Goal: Task Accomplishment & Management: Use online tool/utility

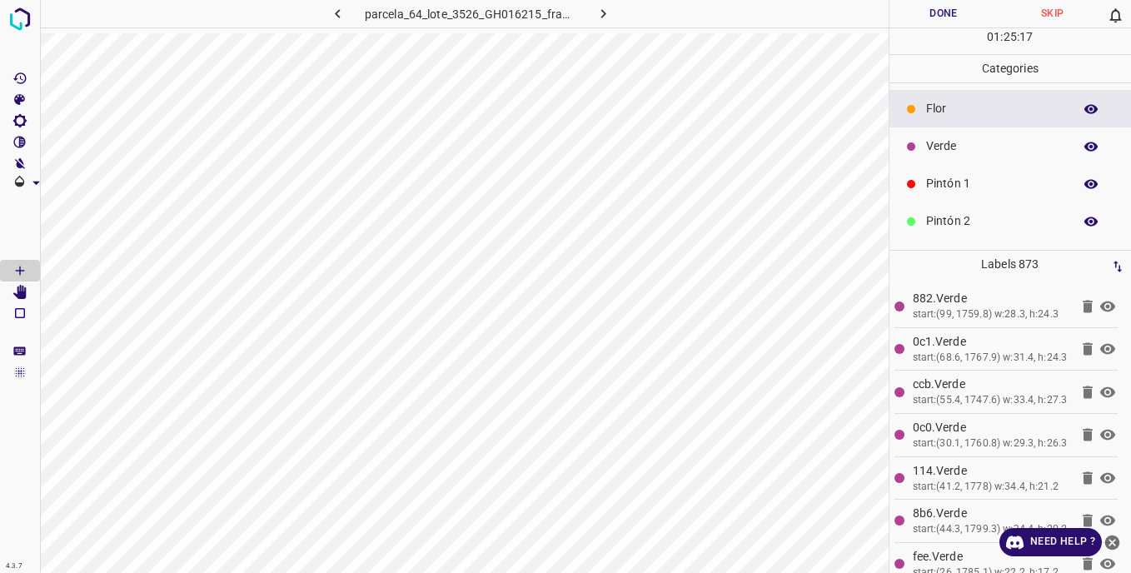
click at [949, 134] on div "Verde" at bounding box center [1010, 145] width 242 height 37
click at [947, 137] on p "Verde" at bounding box center [995, 145] width 138 height 17
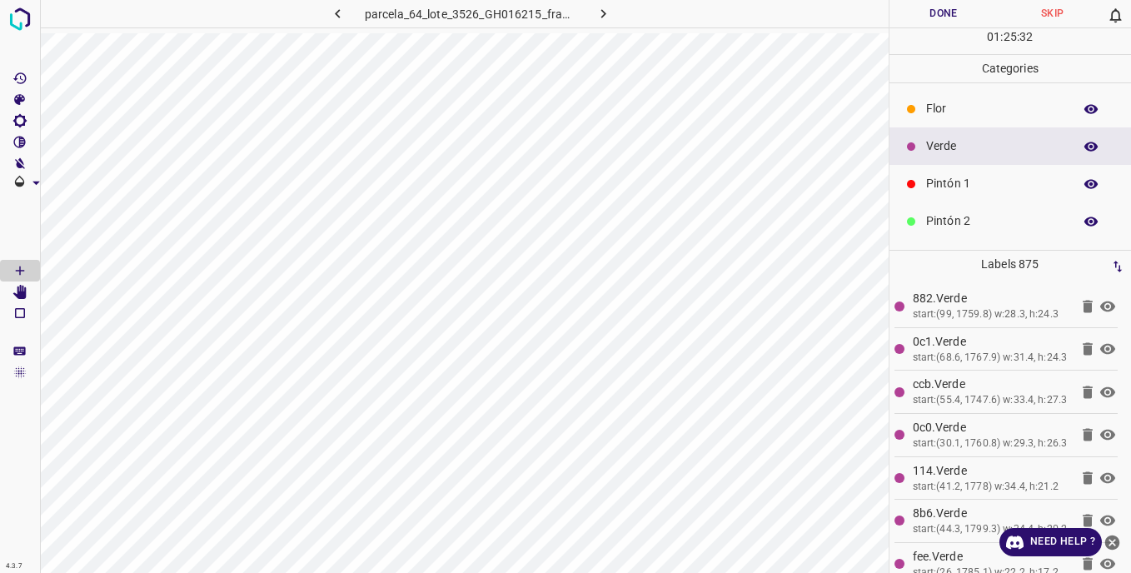
scroll to position [57, 0]
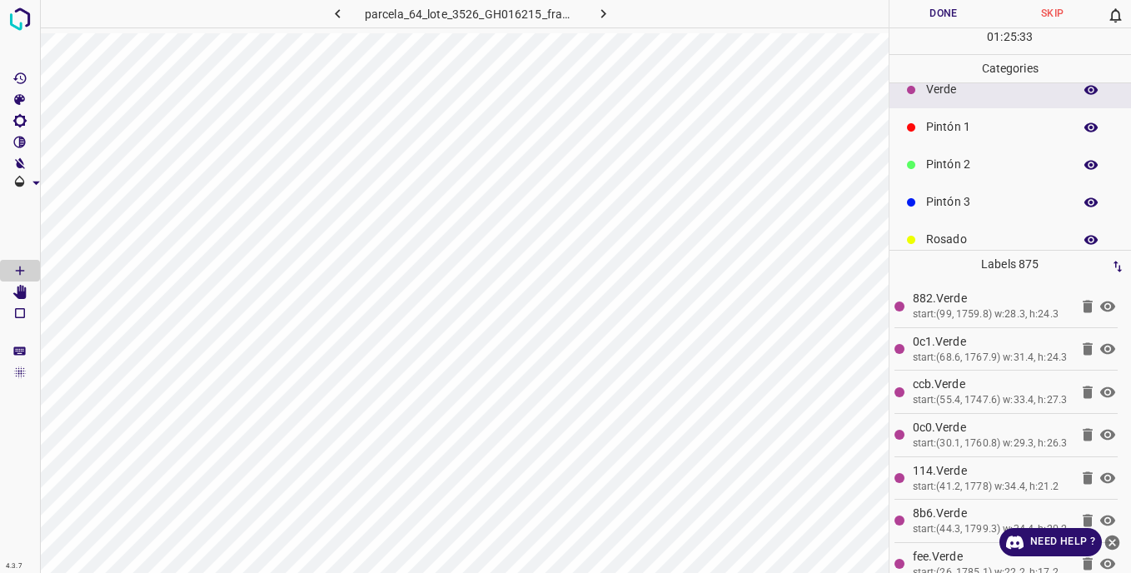
click at [938, 221] on ul "[PERSON_NAME] Verde Pintón 1 Pintón 2 Pintón 3 [PERSON_NAME] Azul" at bounding box center [1010, 183] width 242 height 313
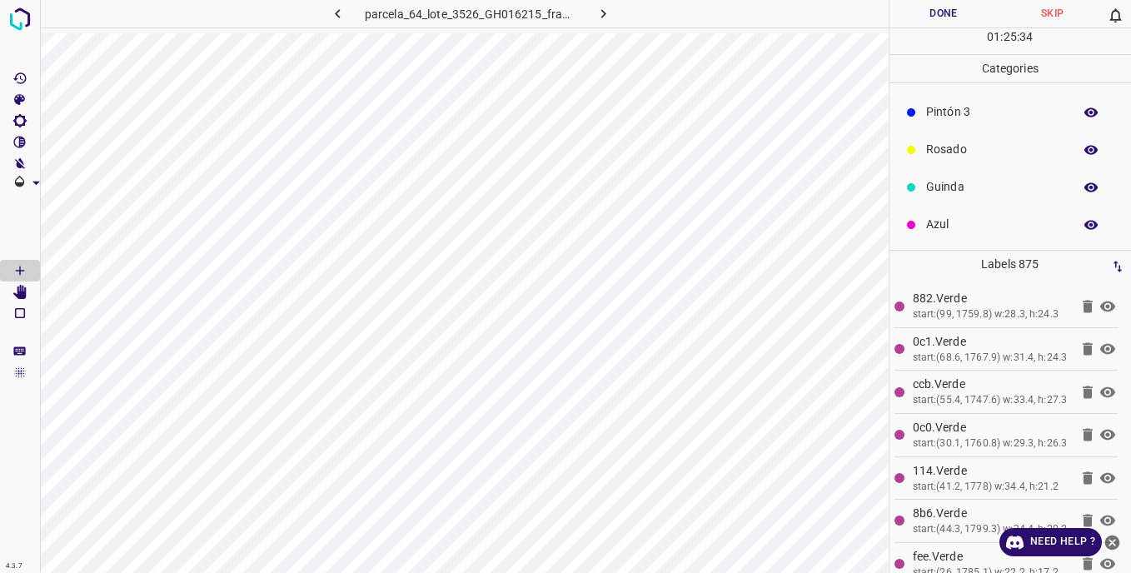
click at [929, 219] on p "Azul" at bounding box center [995, 224] width 138 height 17
click at [953, 8] on p "Verde" at bounding box center [995, -1] width 138 height 17
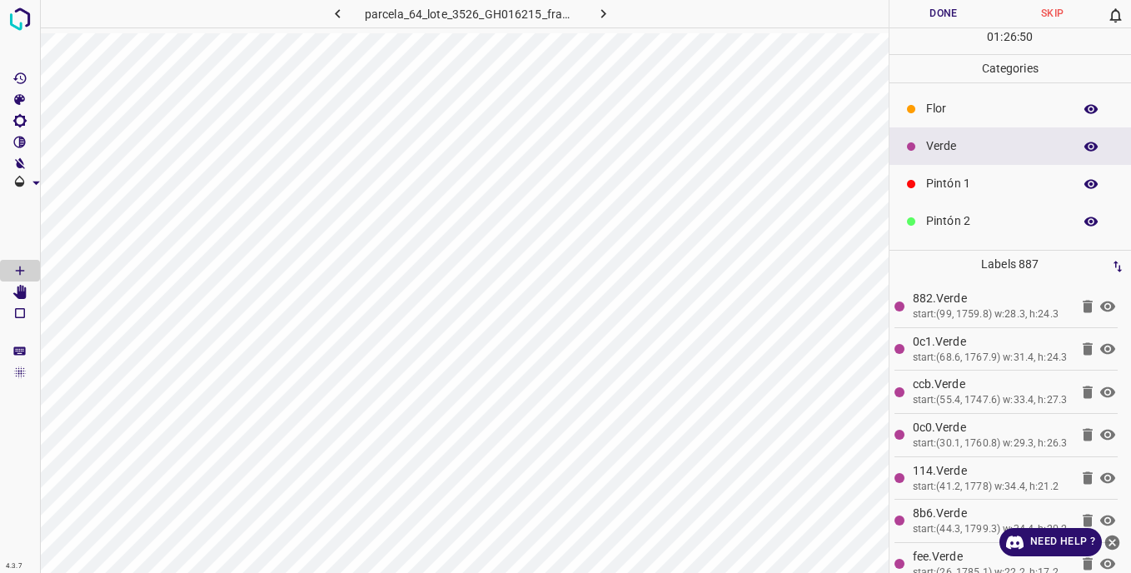
click at [936, 287] on p "Rosado" at bounding box center [995, 295] width 138 height 17
click at [969, 83] on p "Pintón 2" at bounding box center [995, 74] width 138 height 17
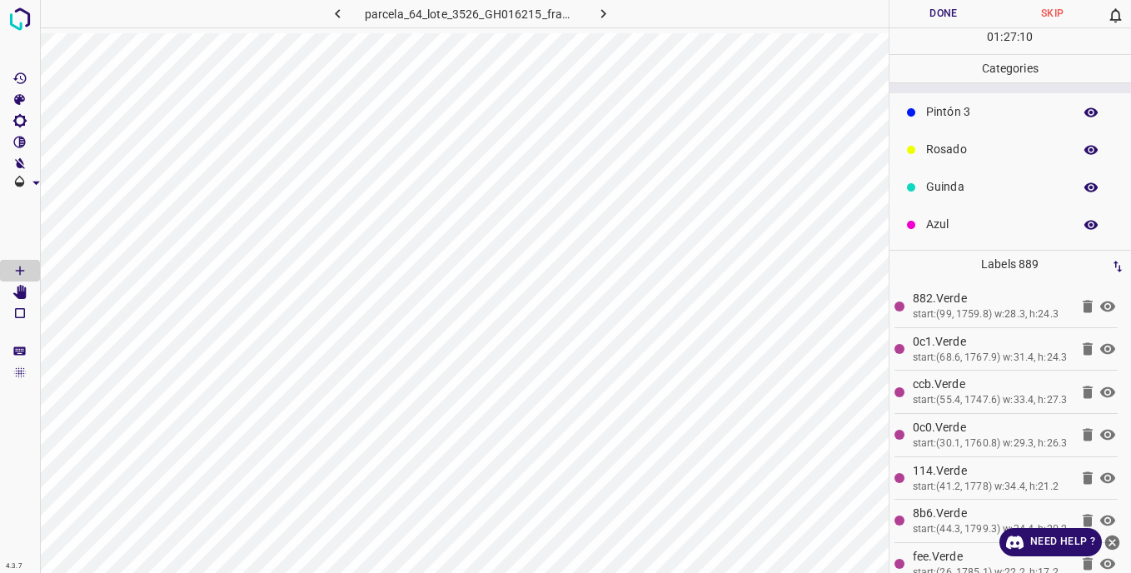
scroll to position [63, 0]
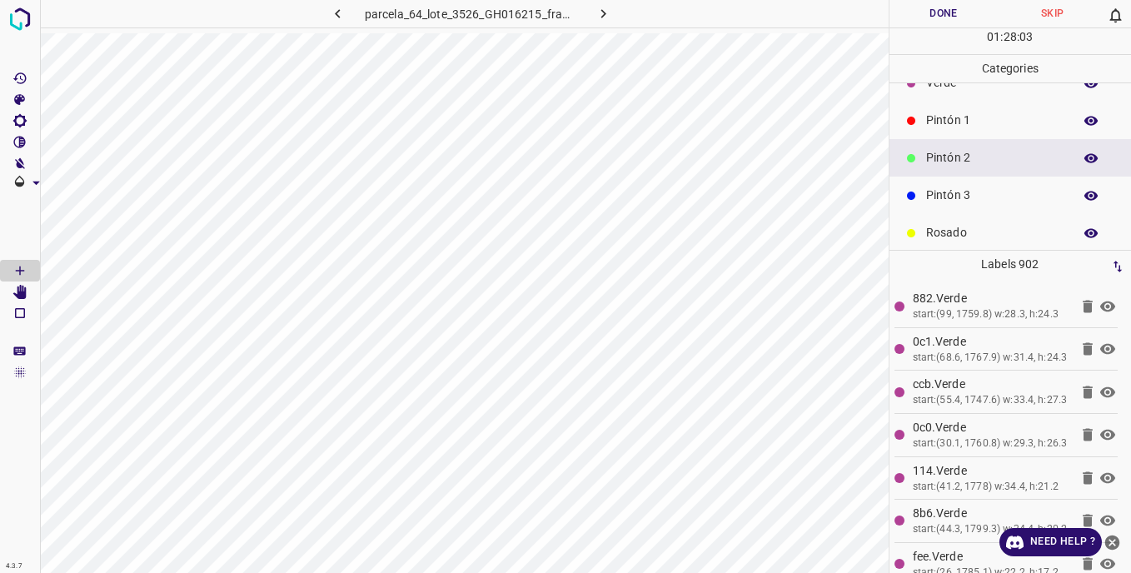
click at [951, 192] on p "Pintón 3" at bounding box center [995, 195] width 138 height 17
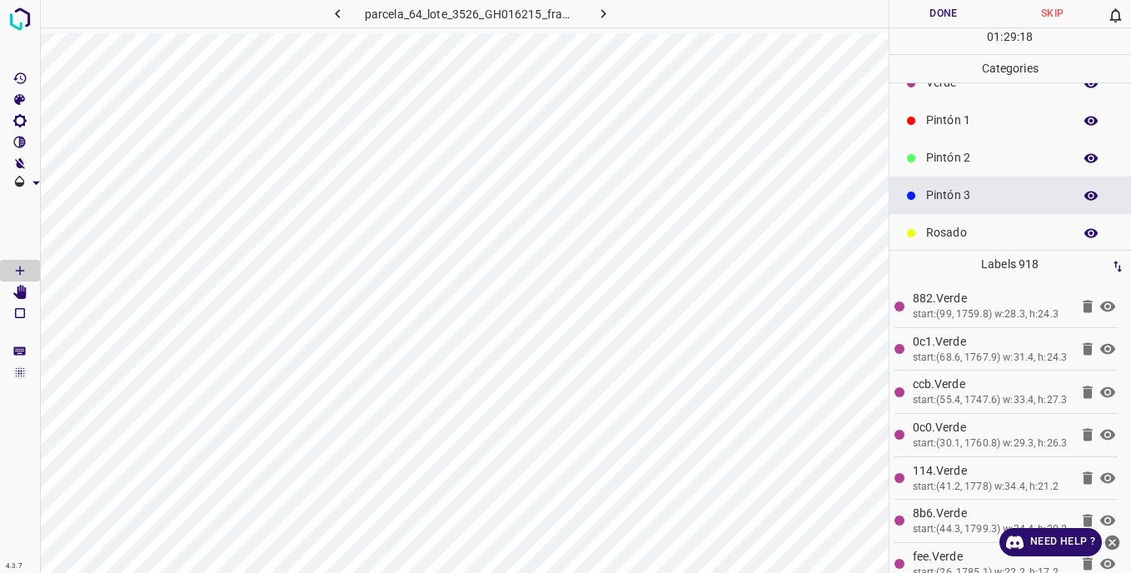
click at [968, 156] on p "Pintón 2" at bounding box center [995, 157] width 138 height 17
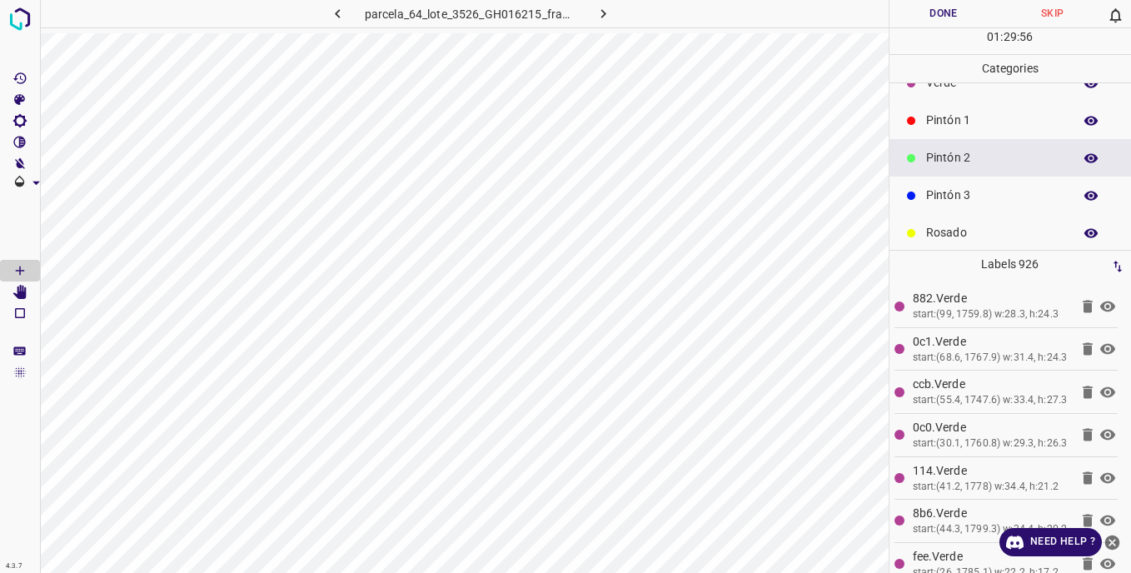
click at [928, 232] on p "Rosado" at bounding box center [995, 232] width 138 height 17
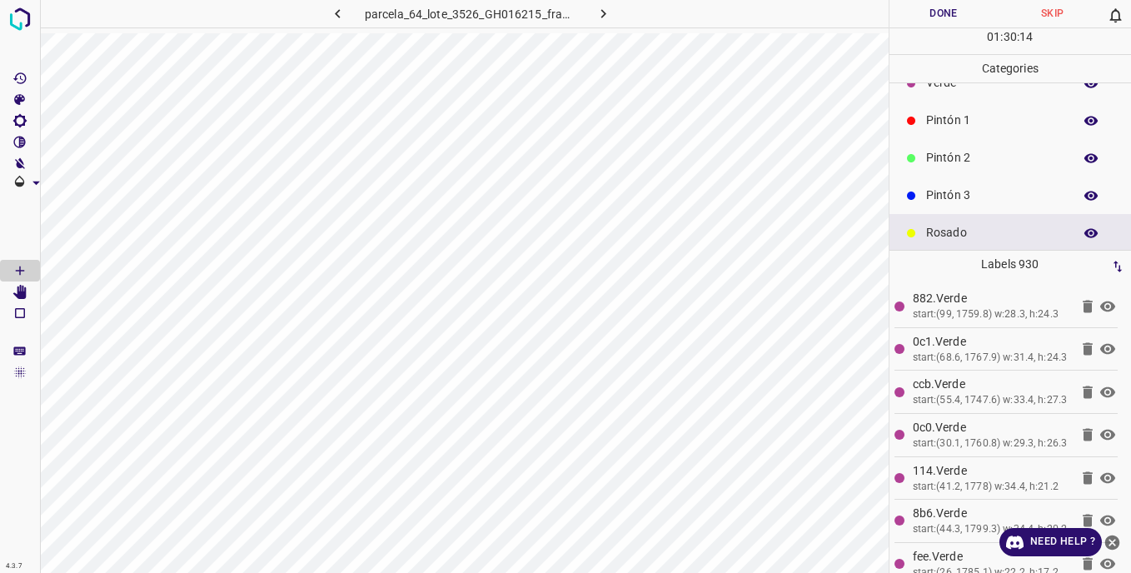
click at [958, 190] on p "Pintón 3" at bounding box center [995, 195] width 138 height 17
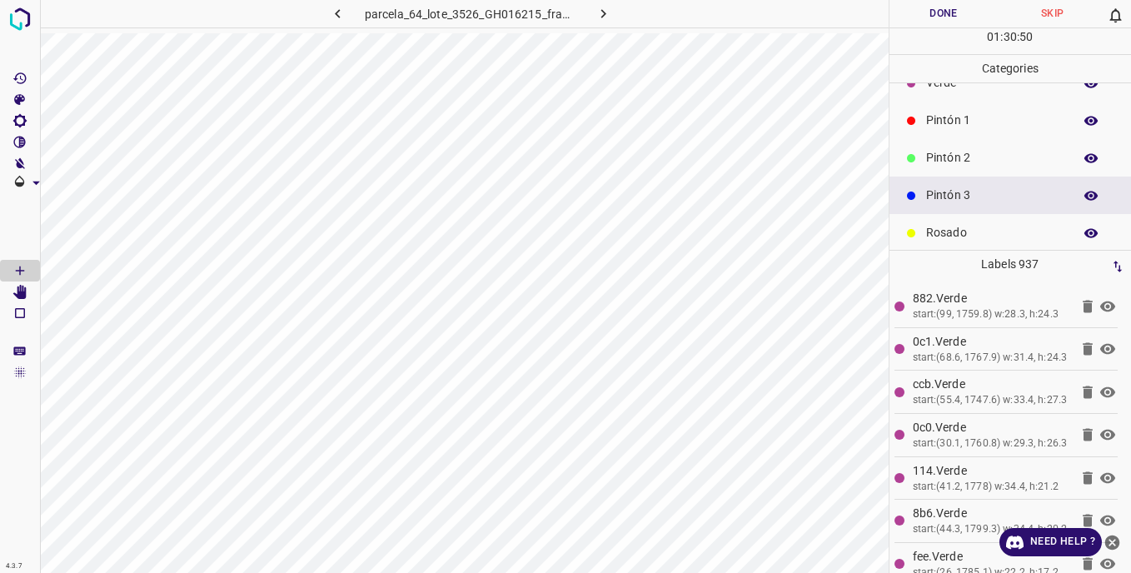
click at [944, 261] on p "Guinda" at bounding box center [995, 269] width 138 height 17
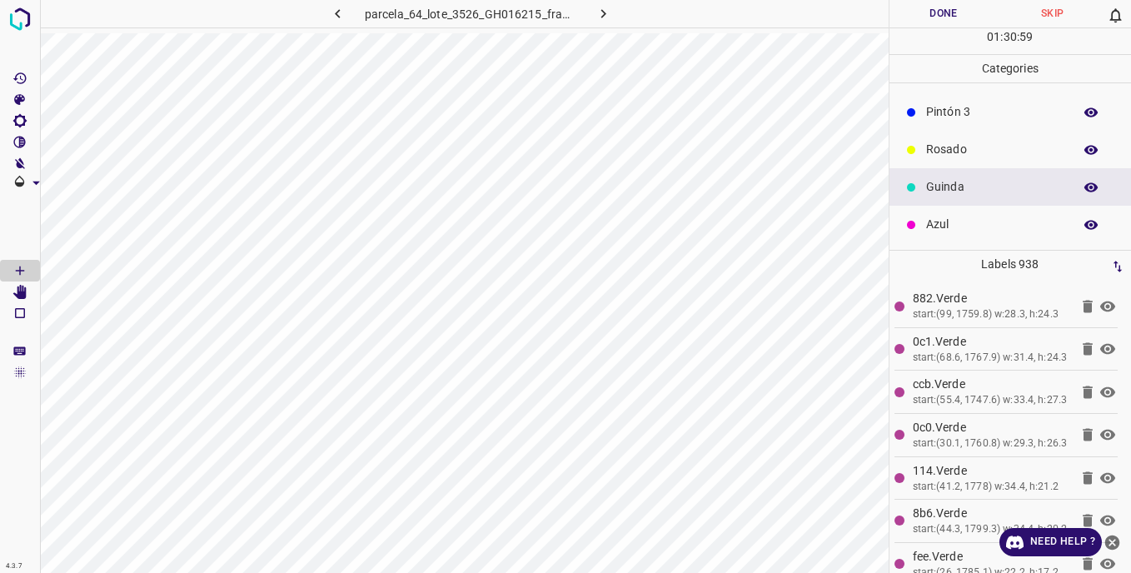
scroll to position [0, 0]
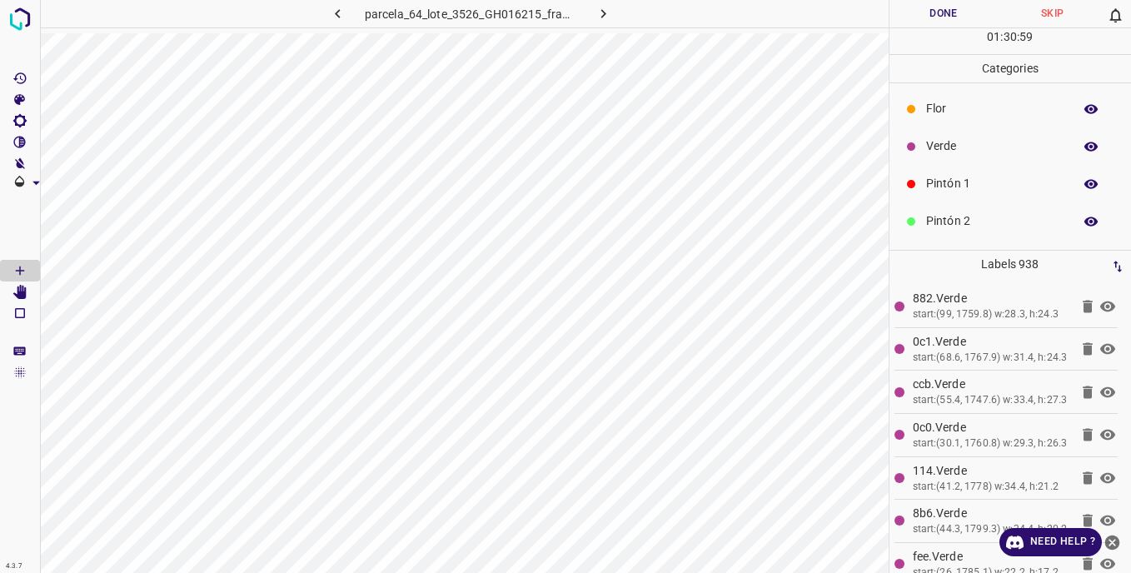
click at [954, 129] on div "Verde" at bounding box center [1010, 145] width 242 height 37
click at [963, 219] on p "Pintón 2" at bounding box center [995, 220] width 138 height 17
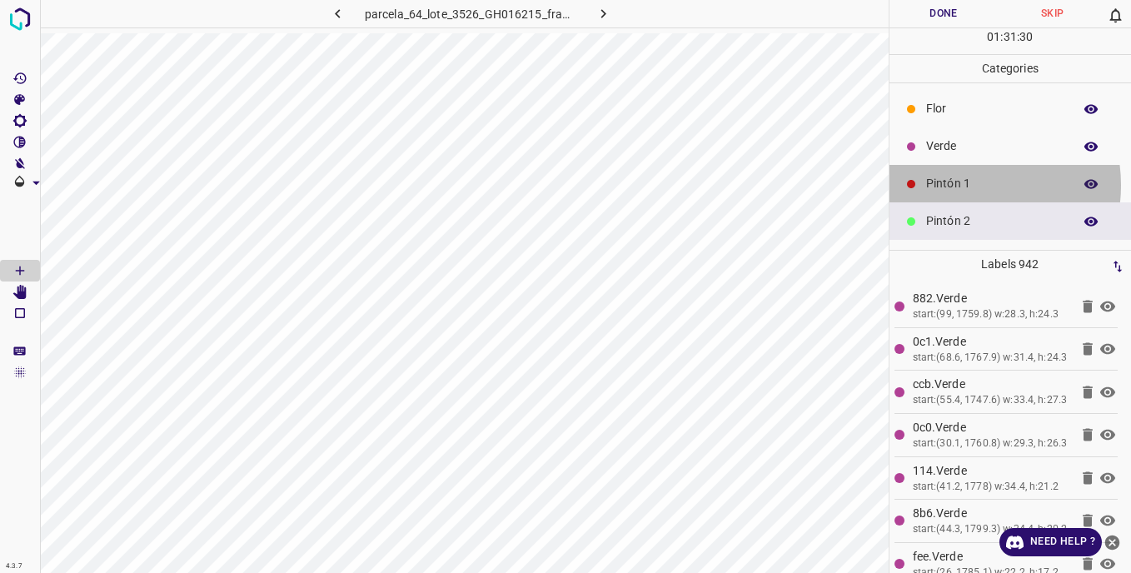
click at [954, 185] on p "Pintón 1" at bounding box center [995, 183] width 138 height 17
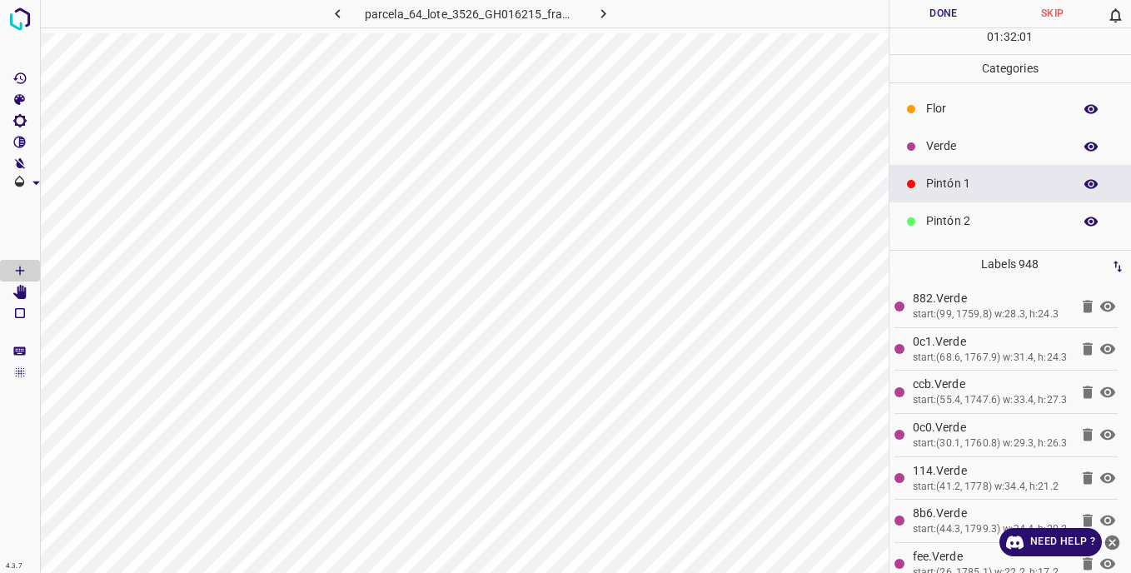
scroll to position [147, 0]
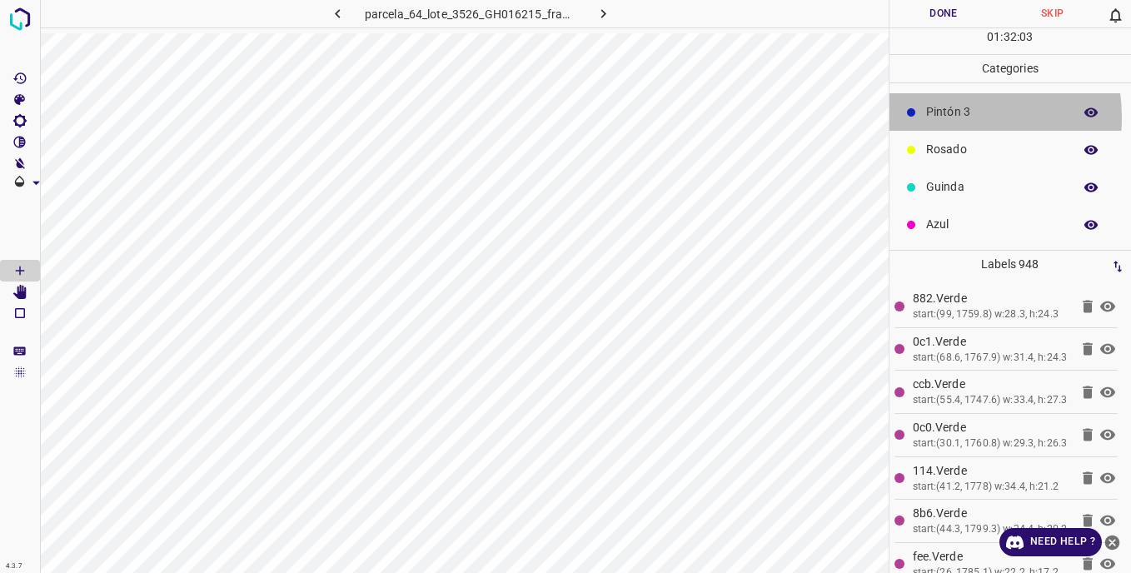
click at [937, 117] on p "Pintón 3" at bounding box center [995, 111] width 138 height 17
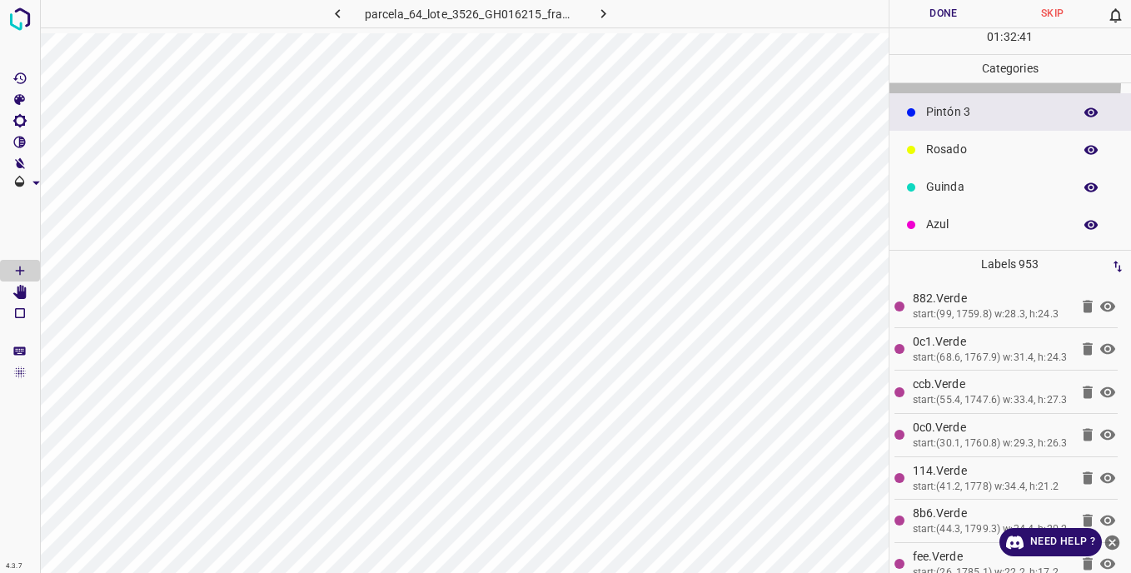
click at [934, 83] on p "Pintón 2" at bounding box center [995, 74] width 138 height 17
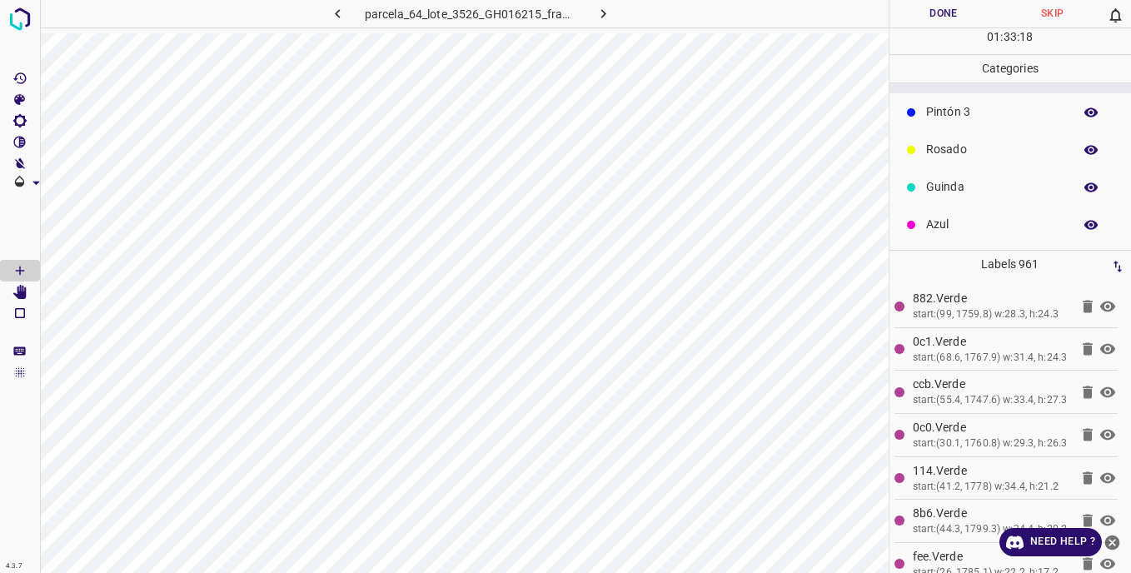
click at [937, 183] on p "Guinda" at bounding box center [995, 186] width 138 height 17
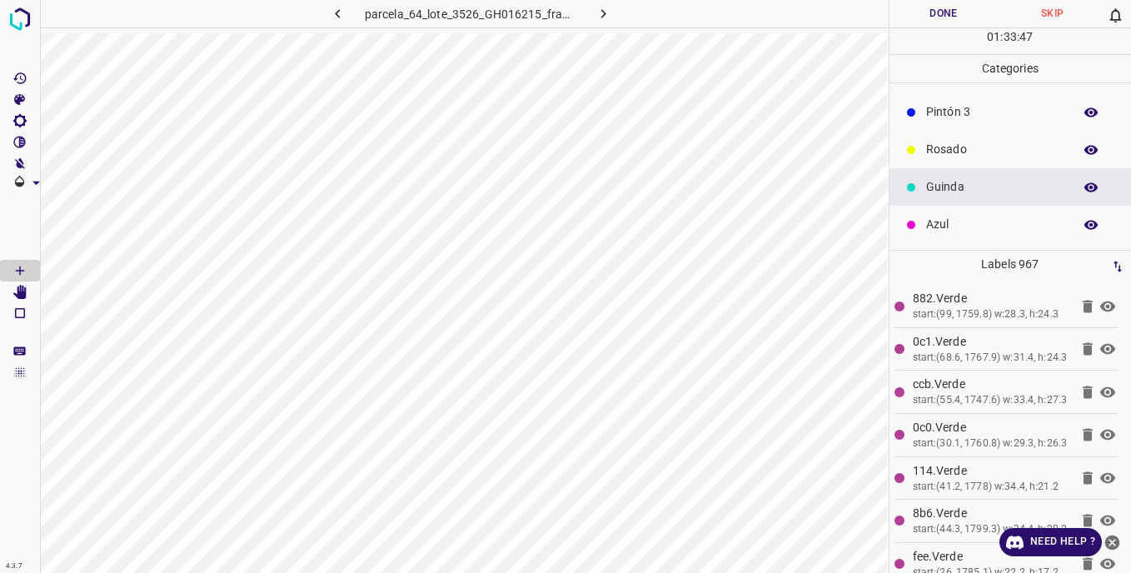
click at [946, 83] on p "Pintón 2" at bounding box center [995, 74] width 138 height 17
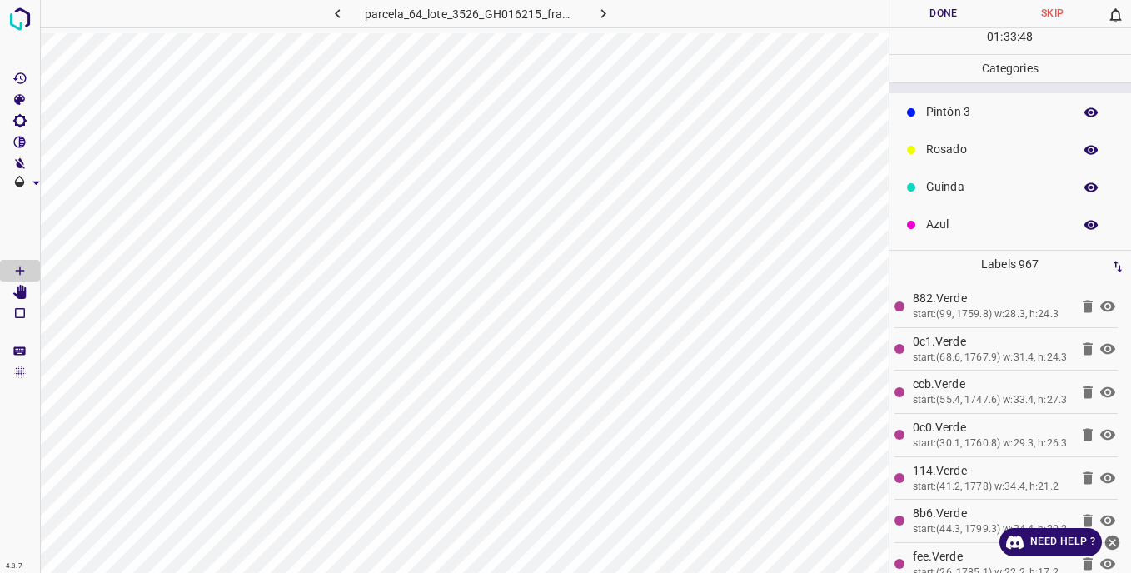
scroll to position [63, 0]
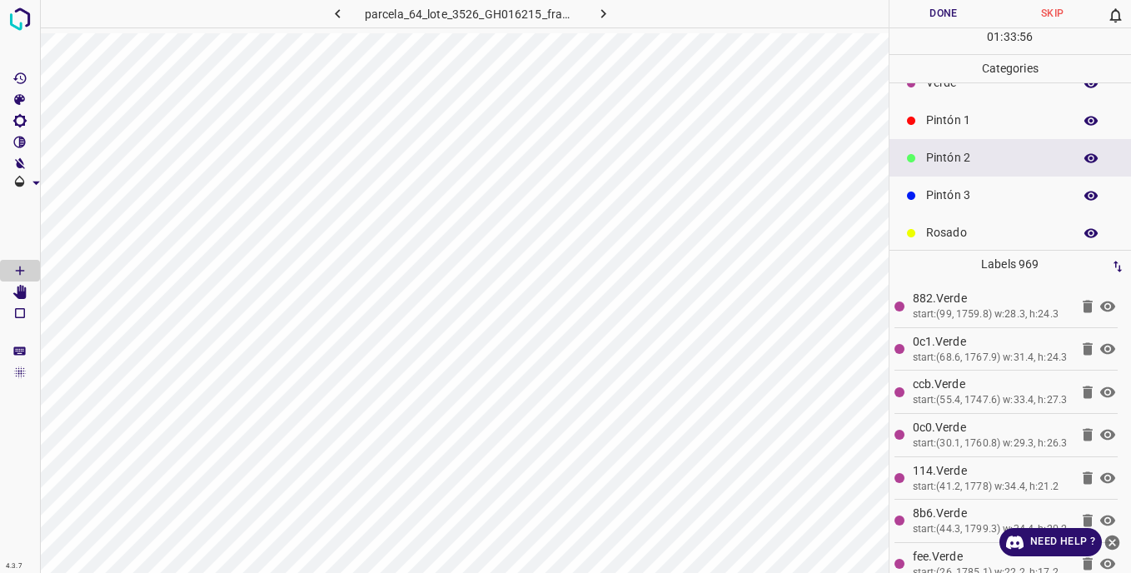
click at [926, 299] on p "Azul" at bounding box center [995, 307] width 138 height 17
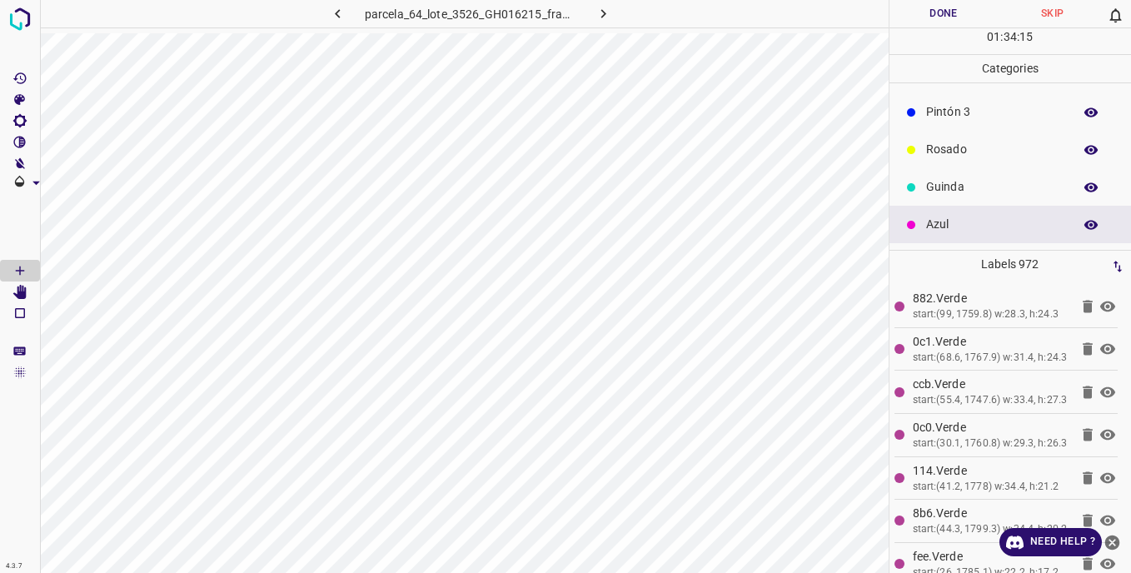
scroll to position [0, 0]
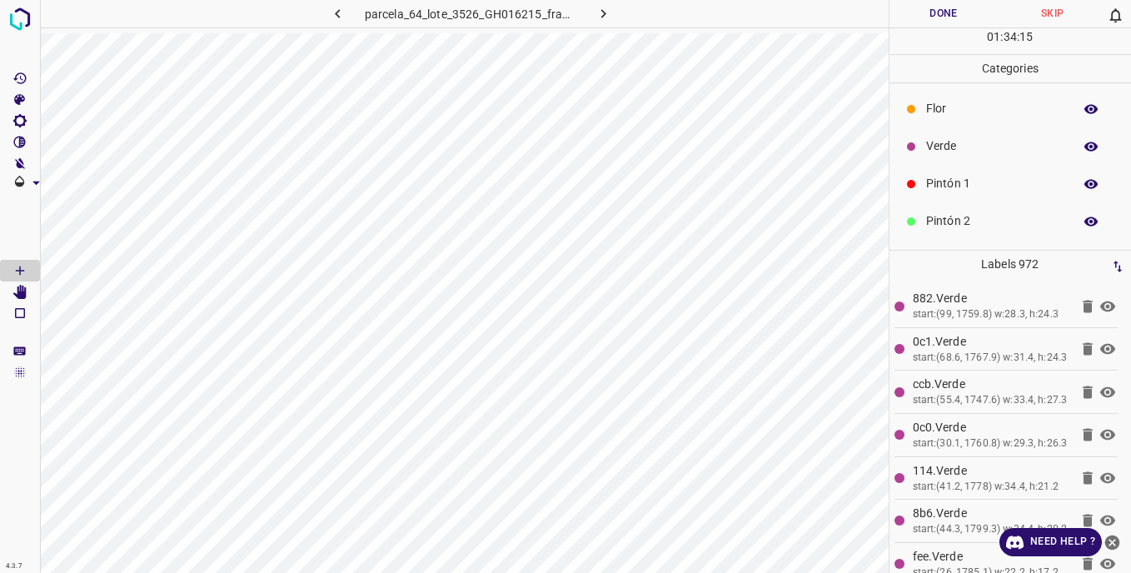
click at [974, 217] on p "Pintón 2" at bounding box center [995, 220] width 138 height 17
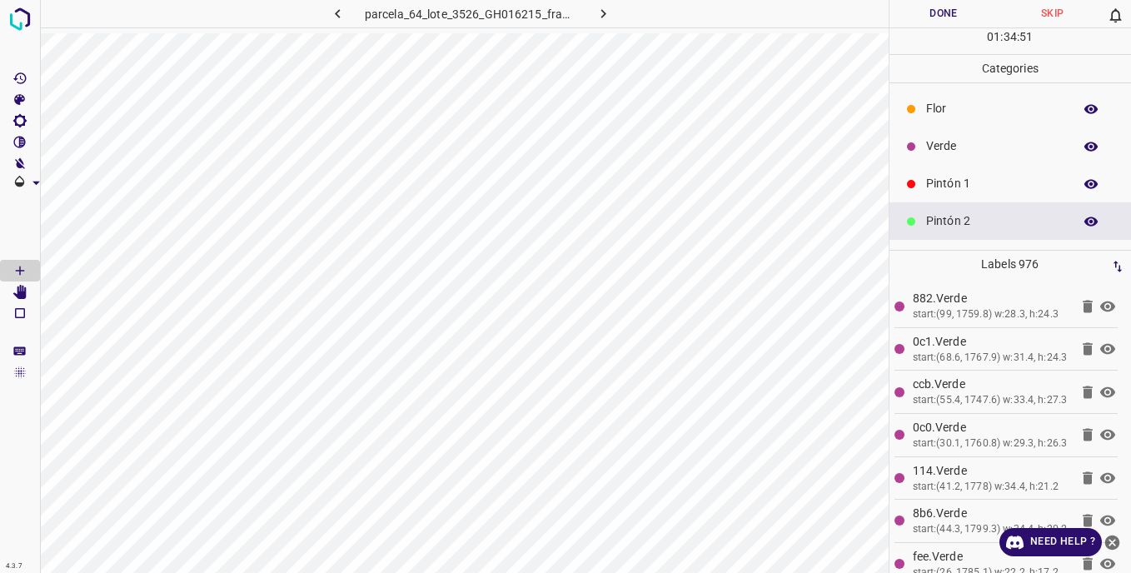
click at [946, 16] on button "Done" at bounding box center [943, 13] width 109 height 27
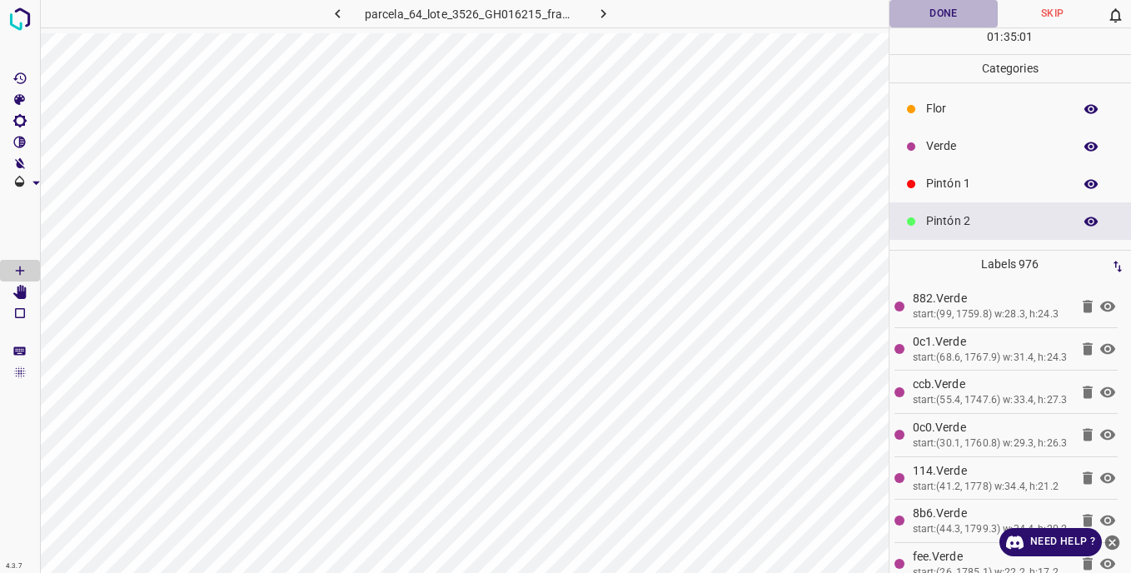
click at [946, 14] on button "Done" at bounding box center [943, 13] width 109 height 27
click at [946, 11] on button "Done" at bounding box center [943, 13] width 109 height 27
click at [946, 10] on button "Done" at bounding box center [943, 13] width 109 height 27
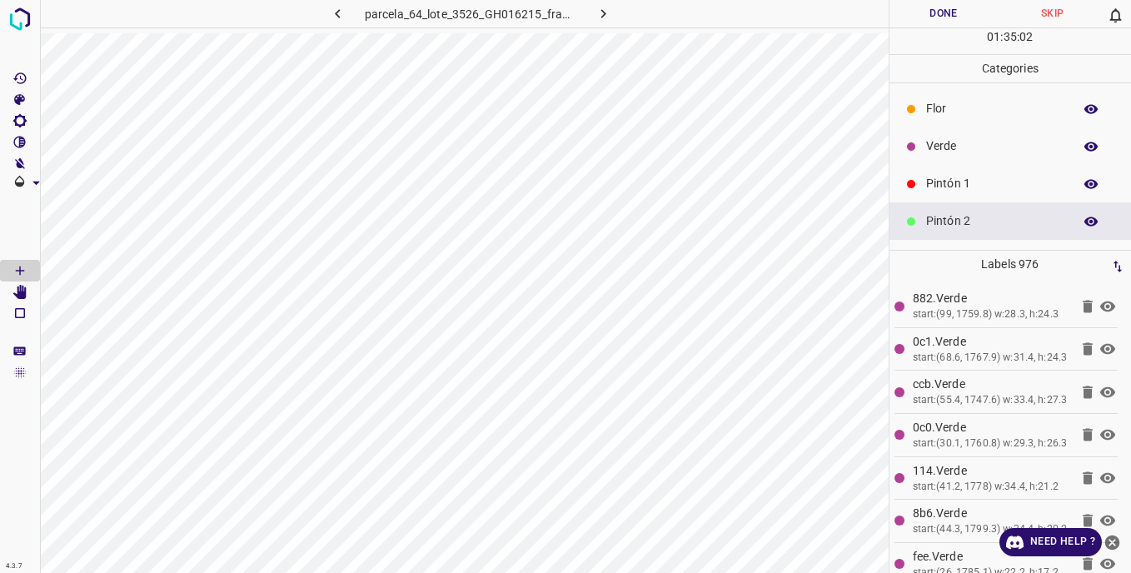
click at [946, 10] on button "Done" at bounding box center [943, 13] width 109 height 27
click at [935, 15] on button "Done" at bounding box center [943, 13] width 109 height 27
click at [929, 12] on button "Done" at bounding box center [943, 13] width 109 height 27
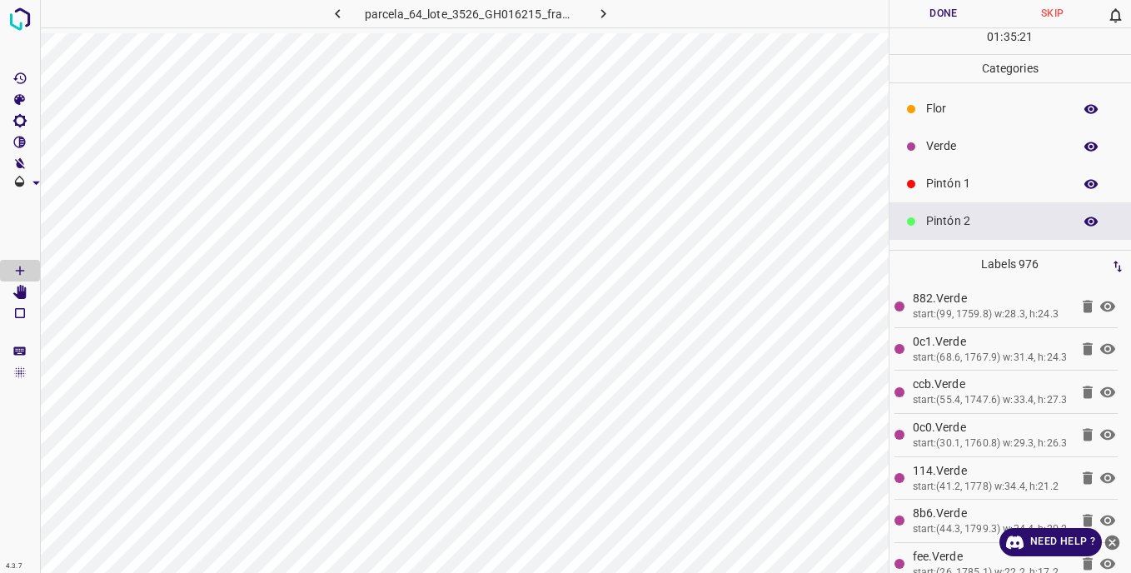
click at [929, 12] on button "Done" at bounding box center [943, 13] width 109 height 27
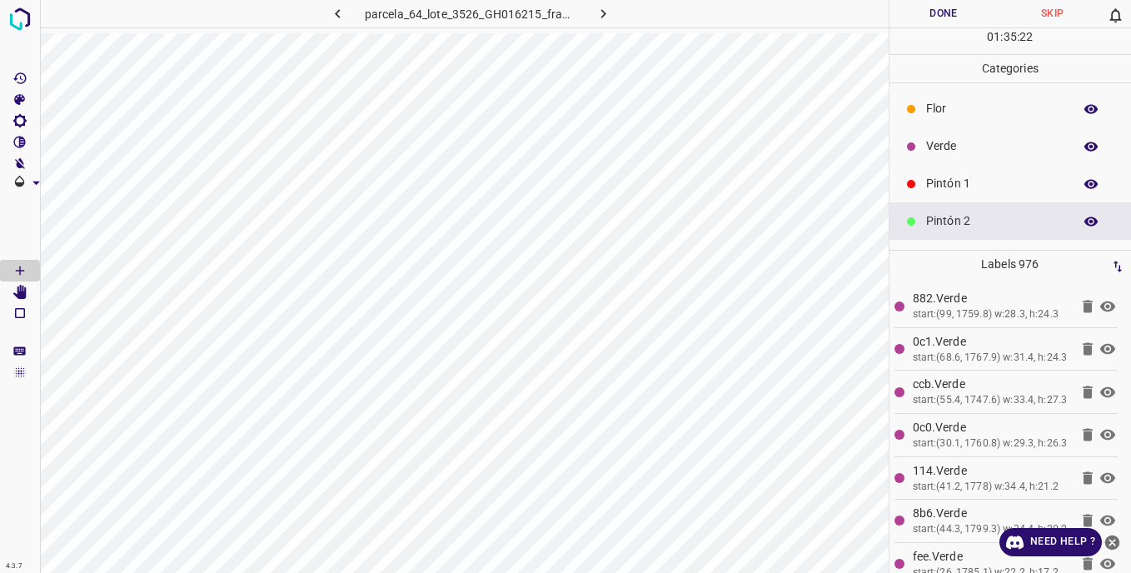
click at [929, 12] on button "Done" at bounding box center [943, 13] width 109 height 27
click at [931, 12] on button "Done" at bounding box center [943, 13] width 109 height 27
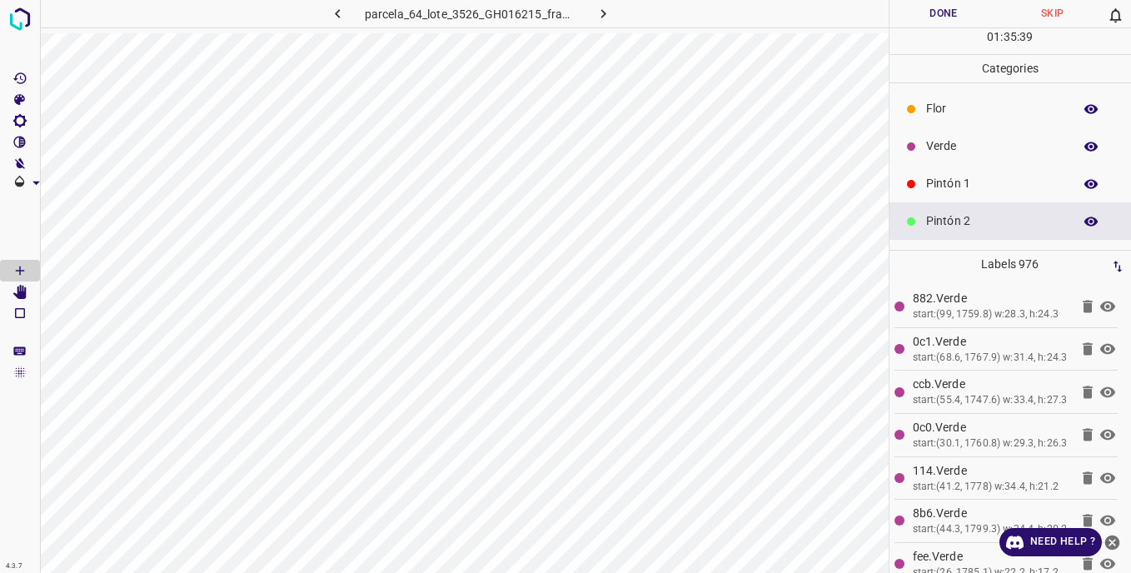
click at [931, 12] on button "Done" at bounding box center [943, 13] width 109 height 27
click at [934, 12] on button "Done" at bounding box center [943, 13] width 109 height 27
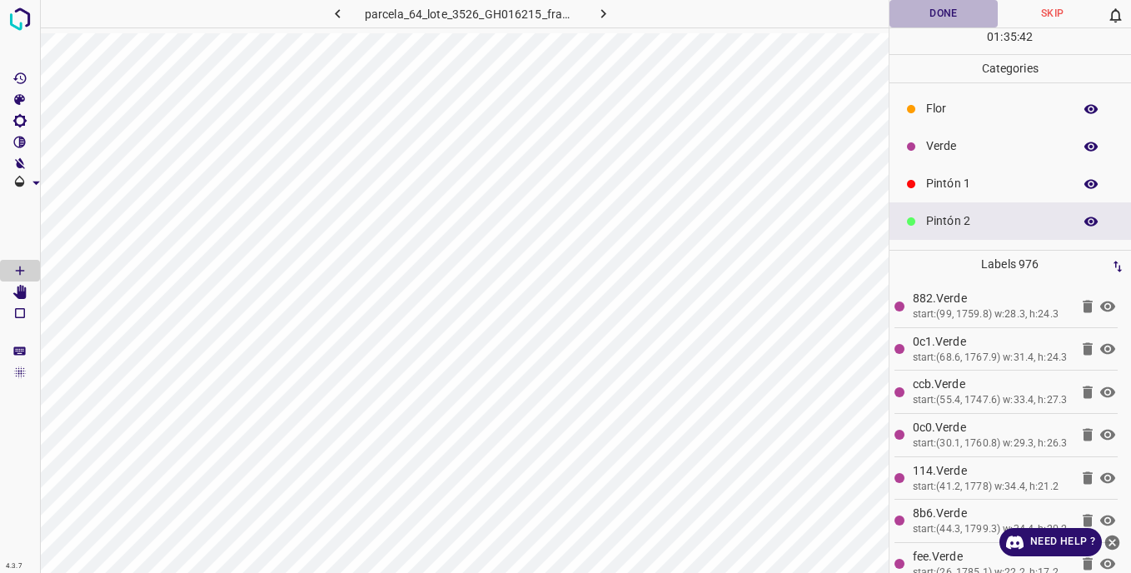
click at [934, 12] on button "Done" at bounding box center [943, 13] width 109 height 27
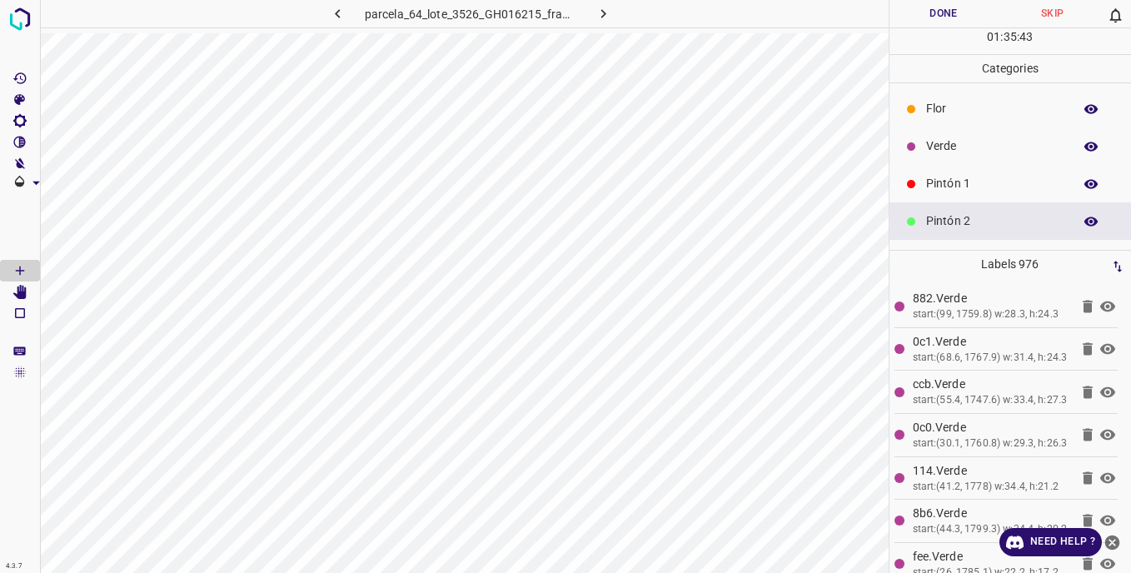
click at [934, 12] on button "Done" at bounding box center [943, 13] width 109 height 27
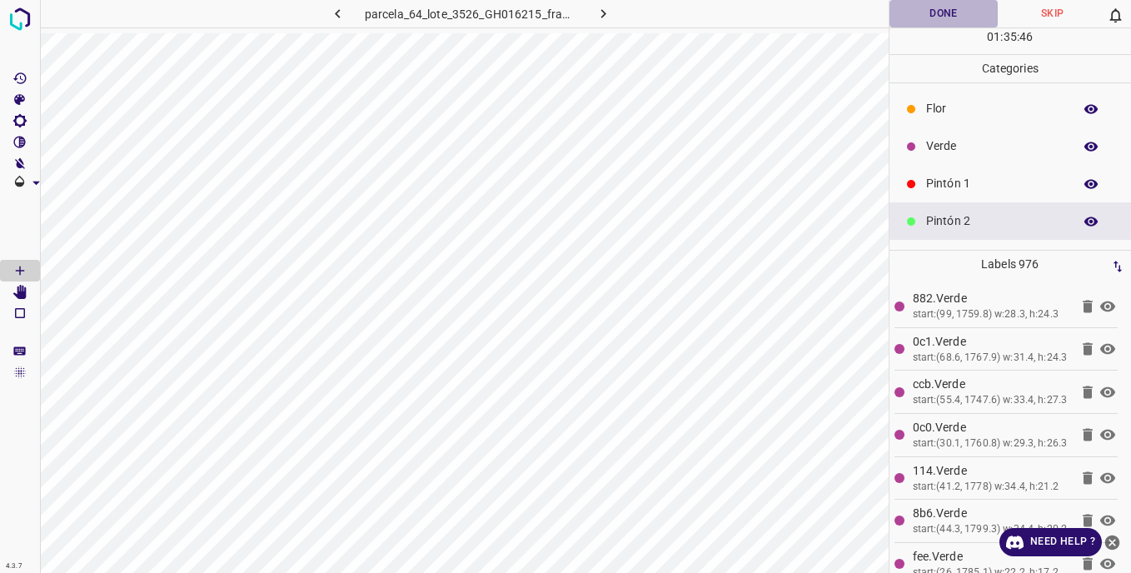
click at [934, 12] on button "Done" at bounding box center [943, 13] width 109 height 27
click at [926, 12] on button "Done" at bounding box center [943, 13] width 109 height 27
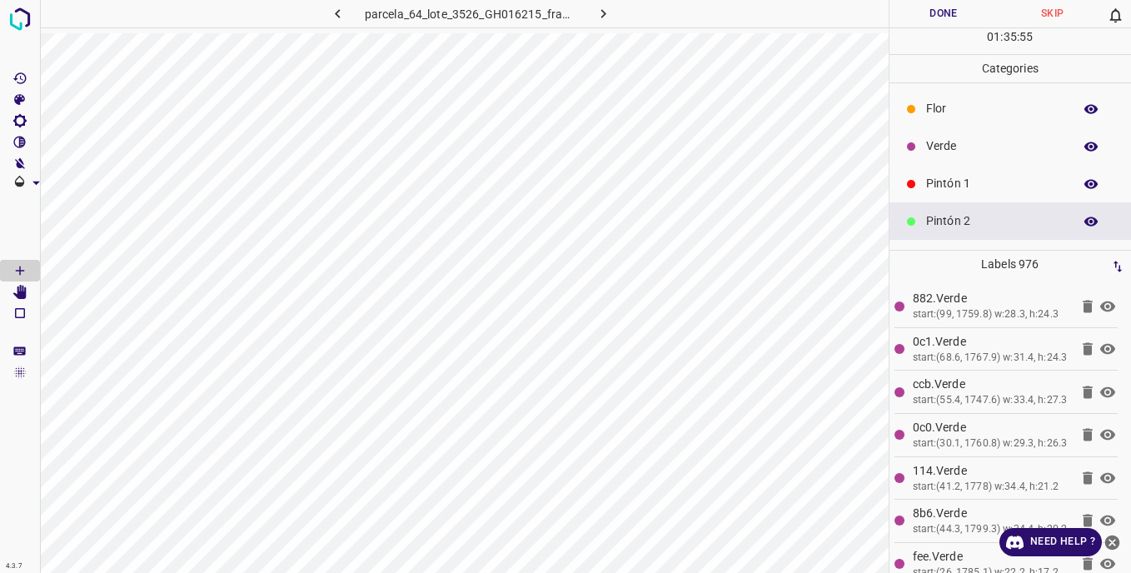
click at [926, 12] on button "Done" at bounding box center [943, 13] width 109 height 27
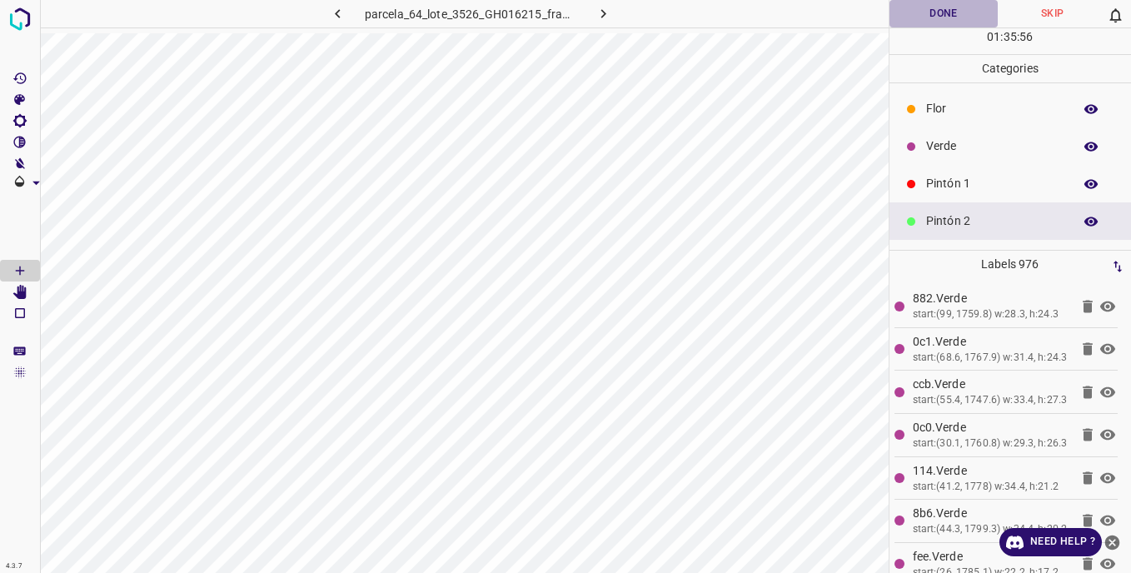
click at [926, 12] on button "Done" at bounding box center [943, 13] width 109 height 27
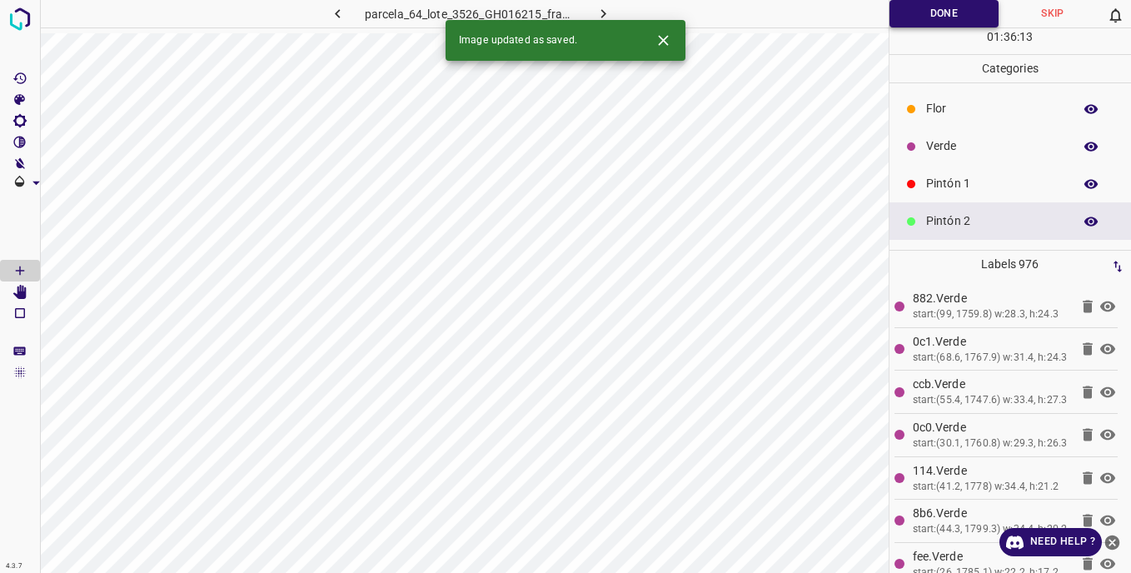
click at [934, 22] on button "Done" at bounding box center [944, 13] width 110 height 27
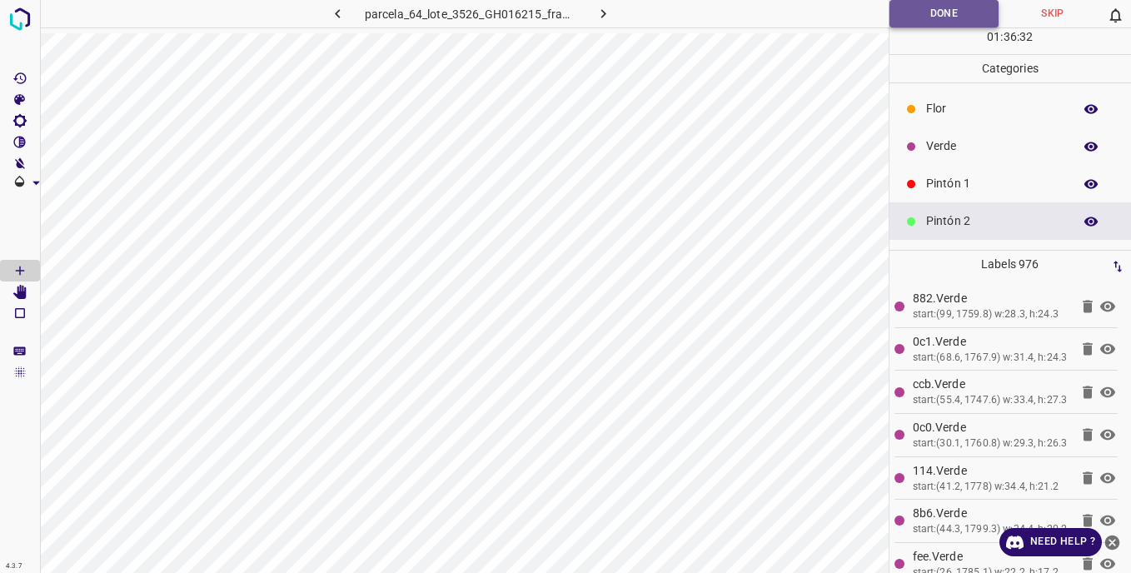
click at [927, 7] on button "Done" at bounding box center [944, 13] width 110 height 27
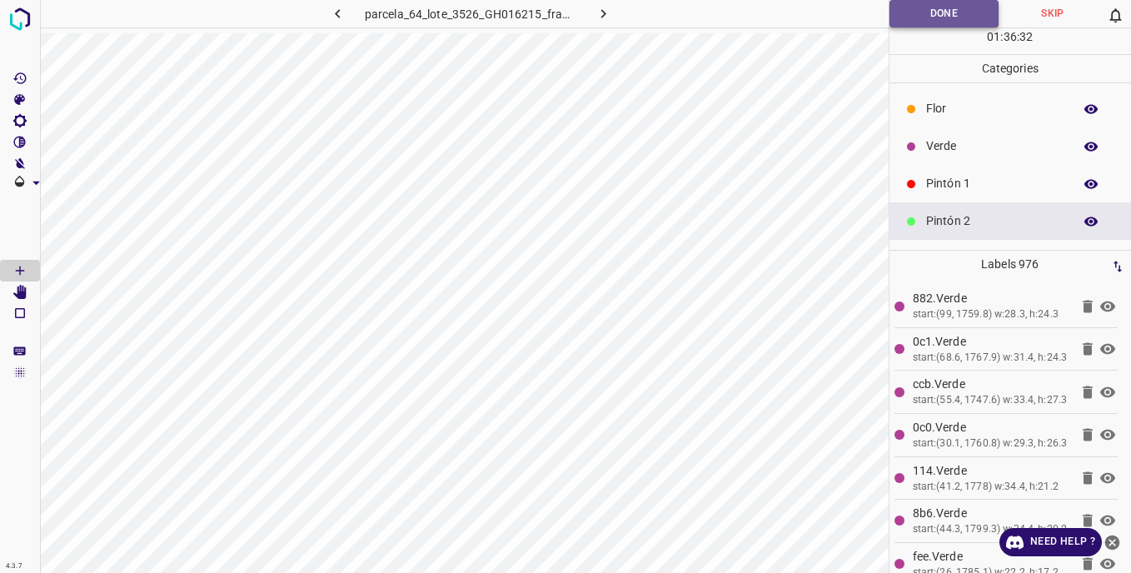
click at [927, 7] on button "Done" at bounding box center [944, 13] width 110 height 27
click at [919, 22] on button "Done" at bounding box center [944, 13] width 110 height 27
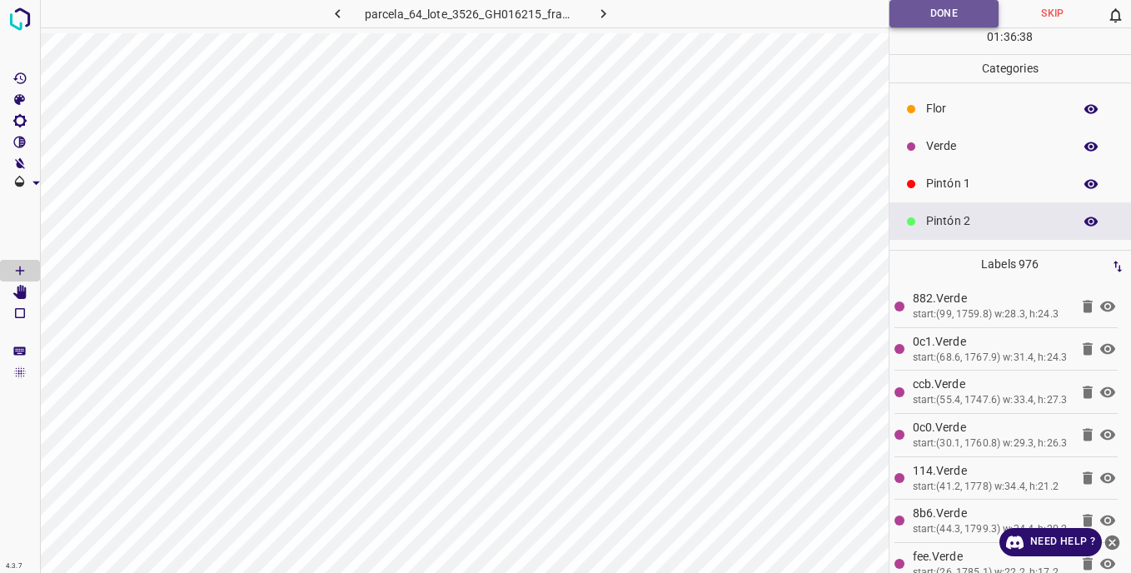
click at [919, 22] on button "Done" at bounding box center [944, 13] width 110 height 27
click at [944, 5] on button "Done" at bounding box center [944, 13] width 110 height 27
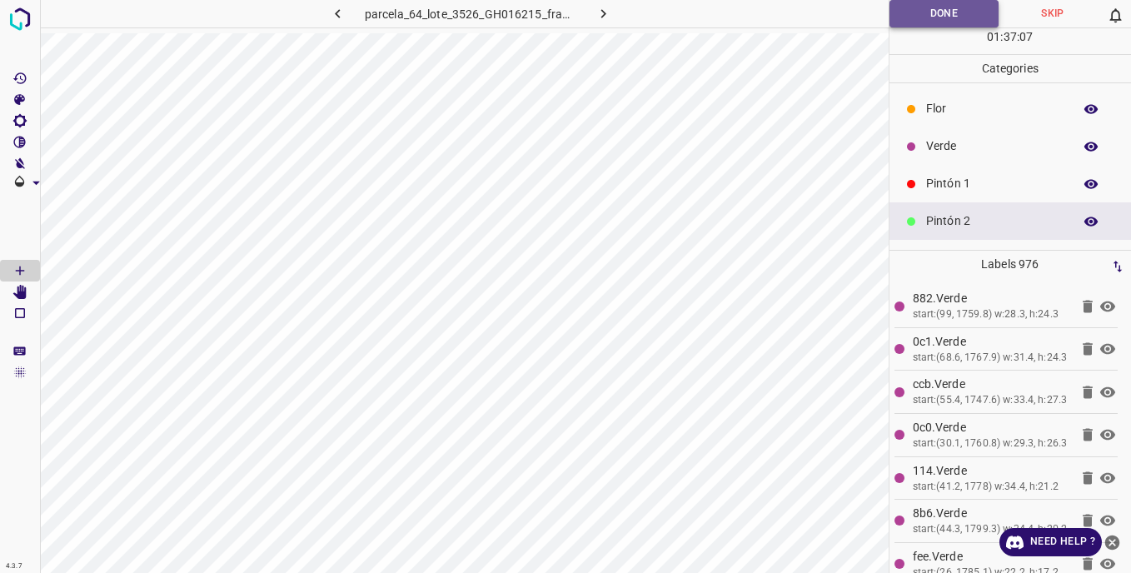
click at [917, 20] on button "Done" at bounding box center [944, 13] width 110 height 27
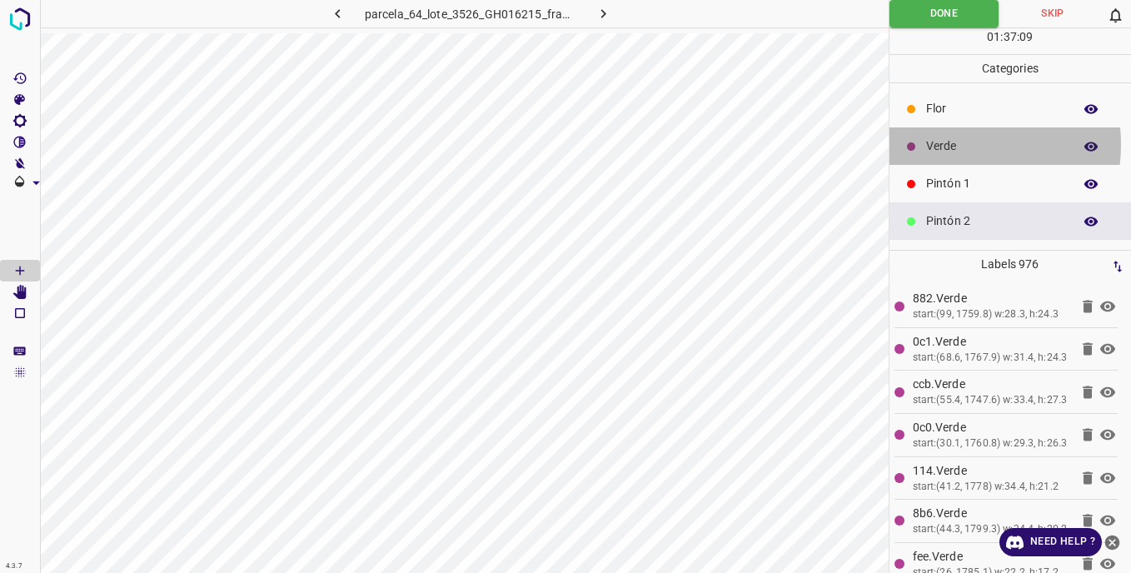
click at [942, 144] on p "Verde" at bounding box center [995, 145] width 138 height 17
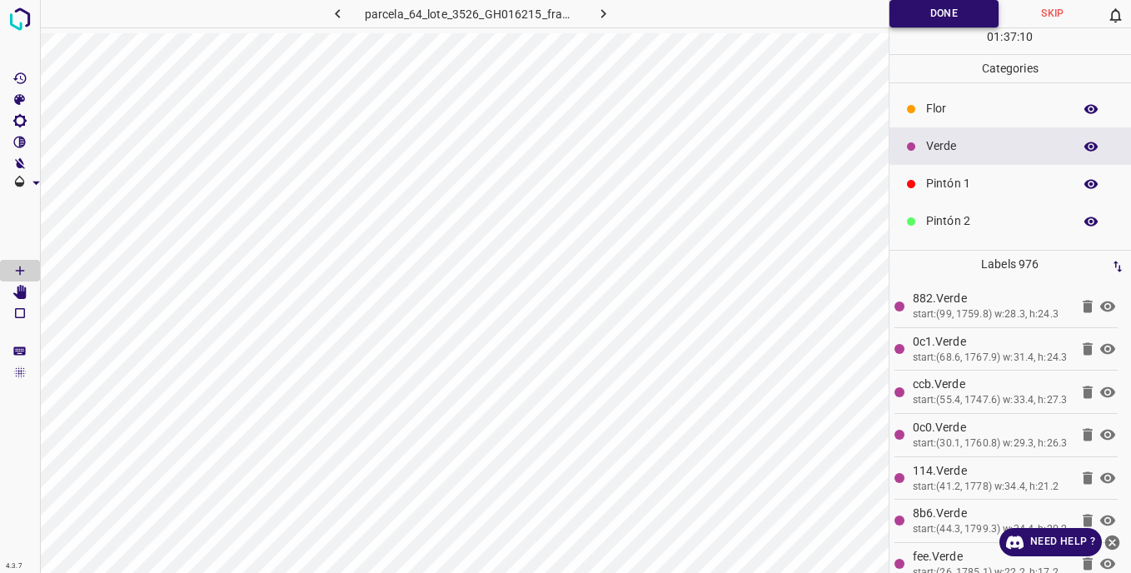
click at [923, 15] on button "Done" at bounding box center [944, 13] width 110 height 27
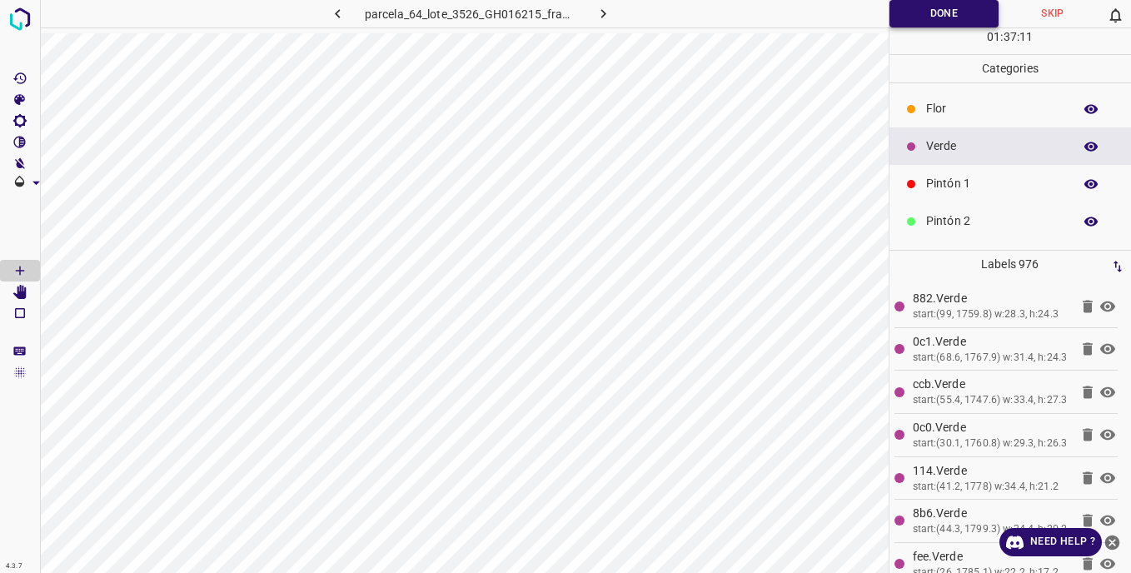
click at [923, 15] on button "Done" at bounding box center [944, 13] width 110 height 27
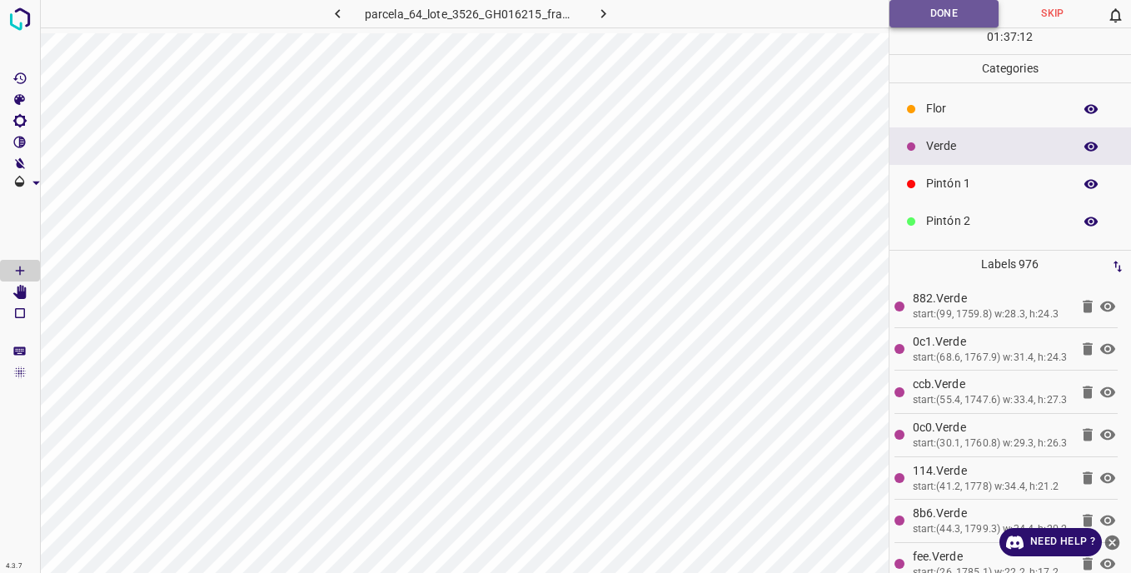
click at [923, 15] on button "Done" at bounding box center [944, 13] width 110 height 27
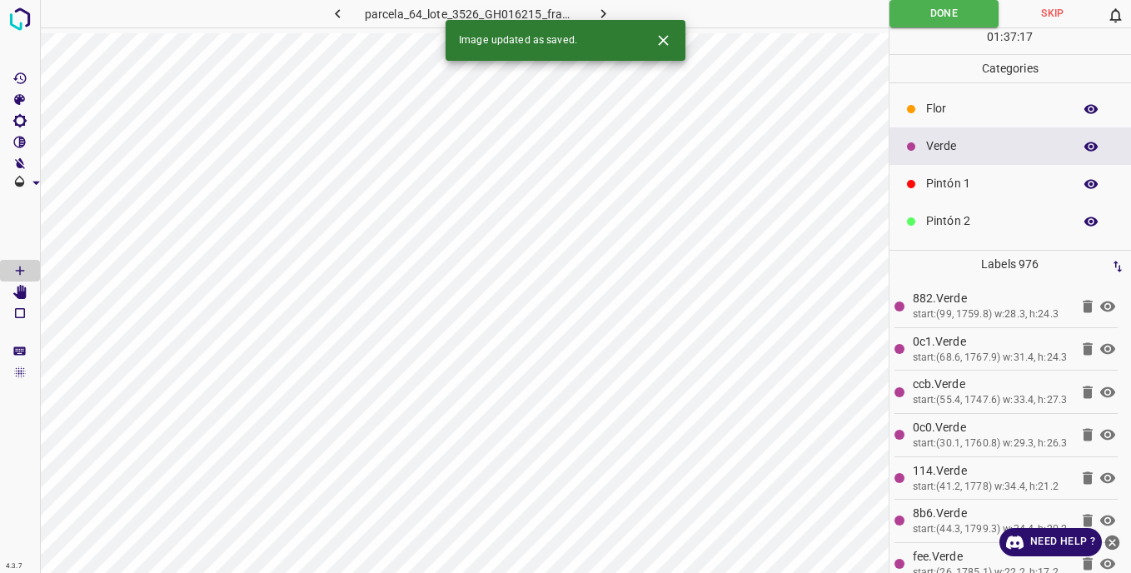
click at [602, 7] on icon "button" at bounding box center [603, 13] width 17 height 17
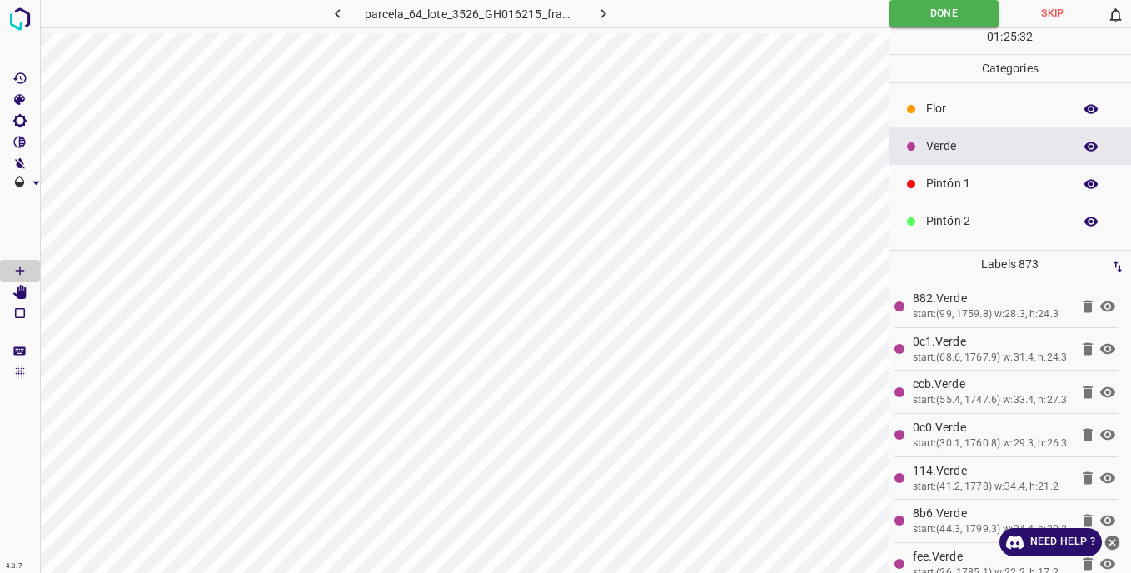
click at [601, 13] on icon "button" at bounding box center [603, 13] width 17 height 17
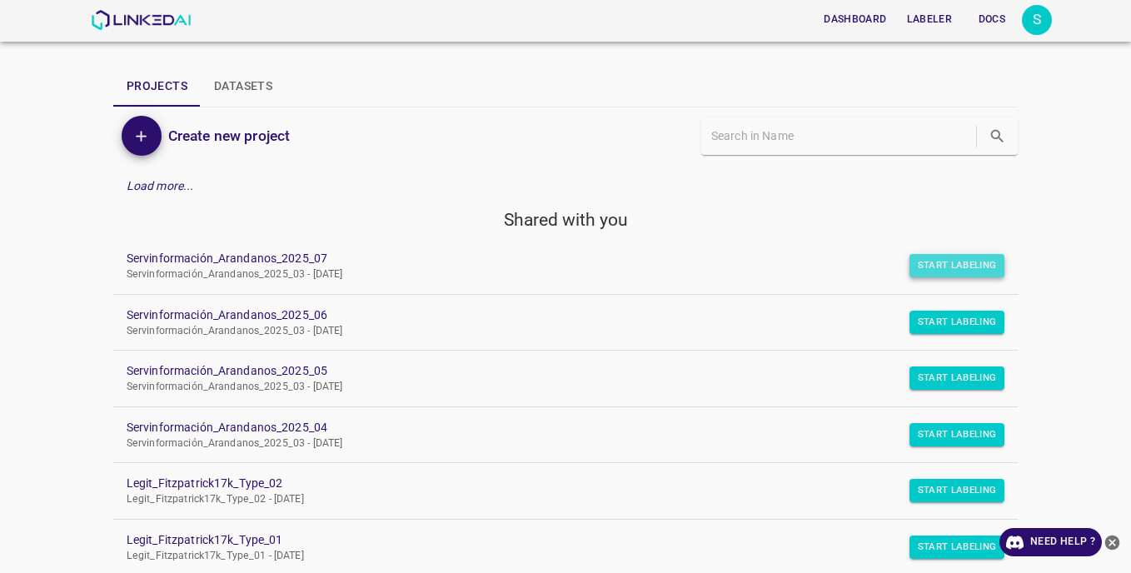
click at [929, 267] on button "Start Labeling" at bounding box center [957, 265] width 96 height 23
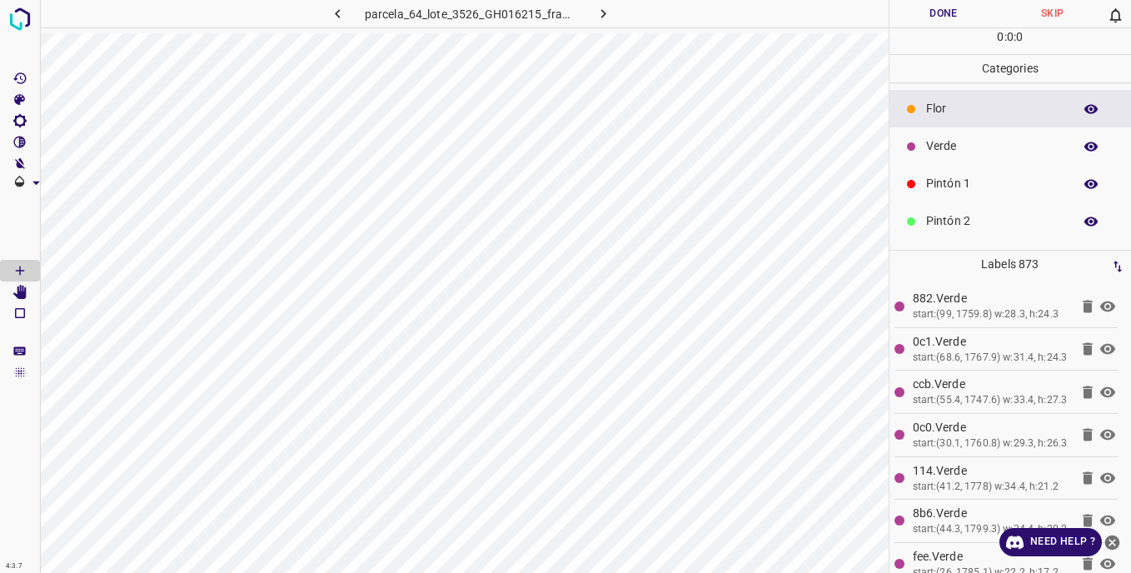
click at [603, 16] on icon "button" at bounding box center [603, 13] width 5 height 9
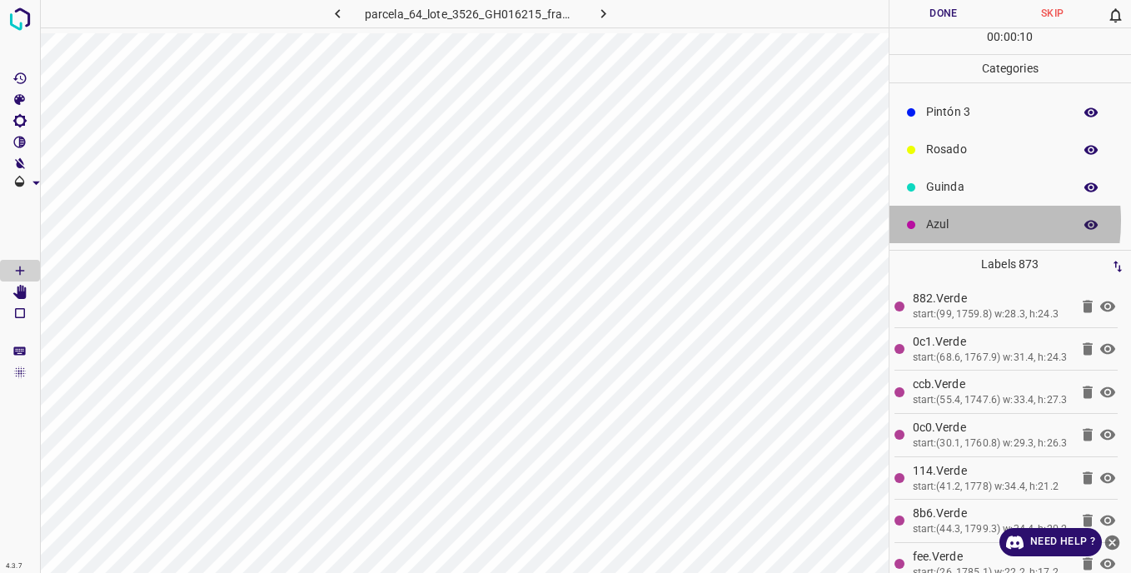
click at [935, 221] on p "Azul" at bounding box center [995, 224] width 138 height 17
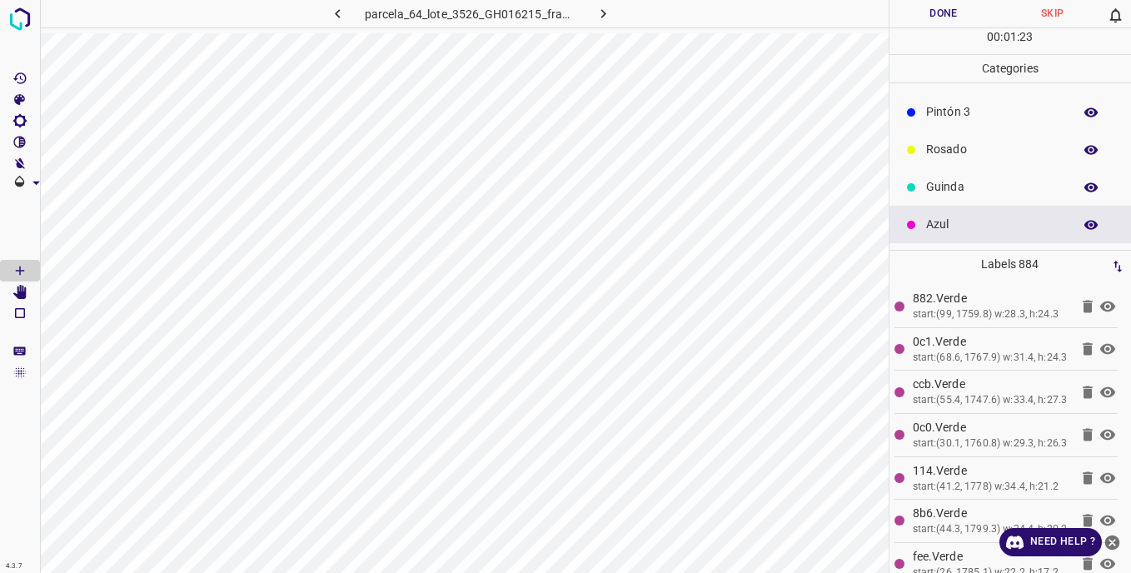
click at [953, 192] on p "Guinda" at bounding box center [995, 186] width 138 height 17
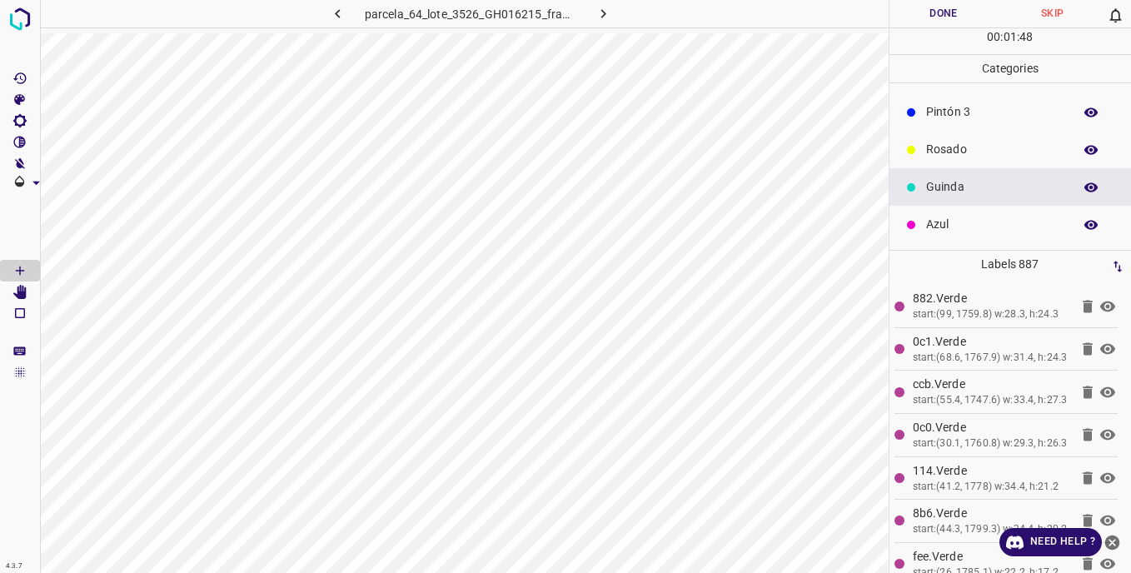
scroll to position [0, 0]
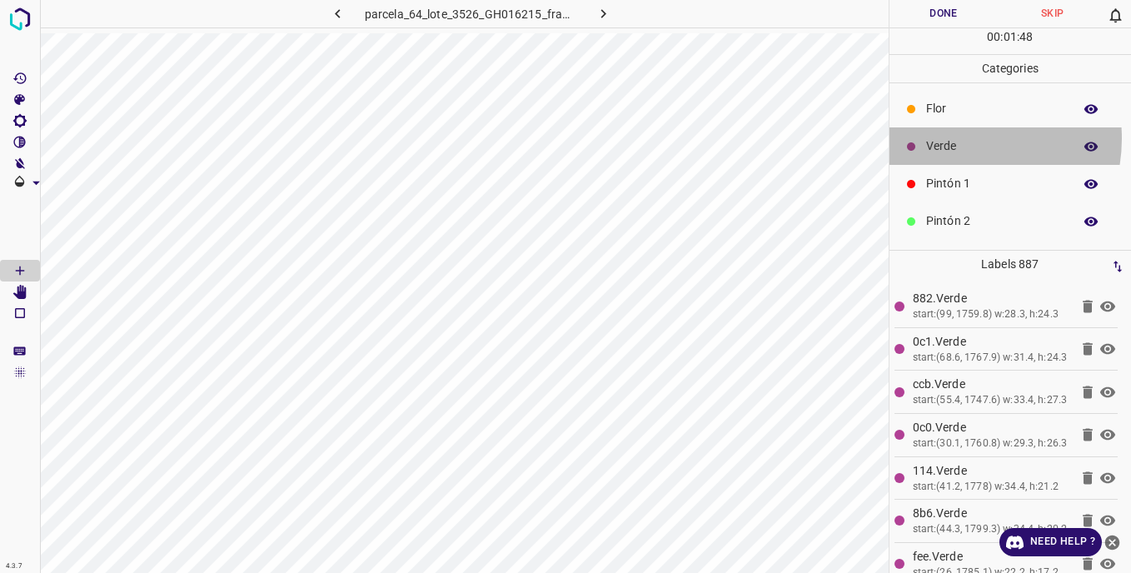
click at [953, 138] on p "Verde" at bounding box center [995, 145] width 138 height 17
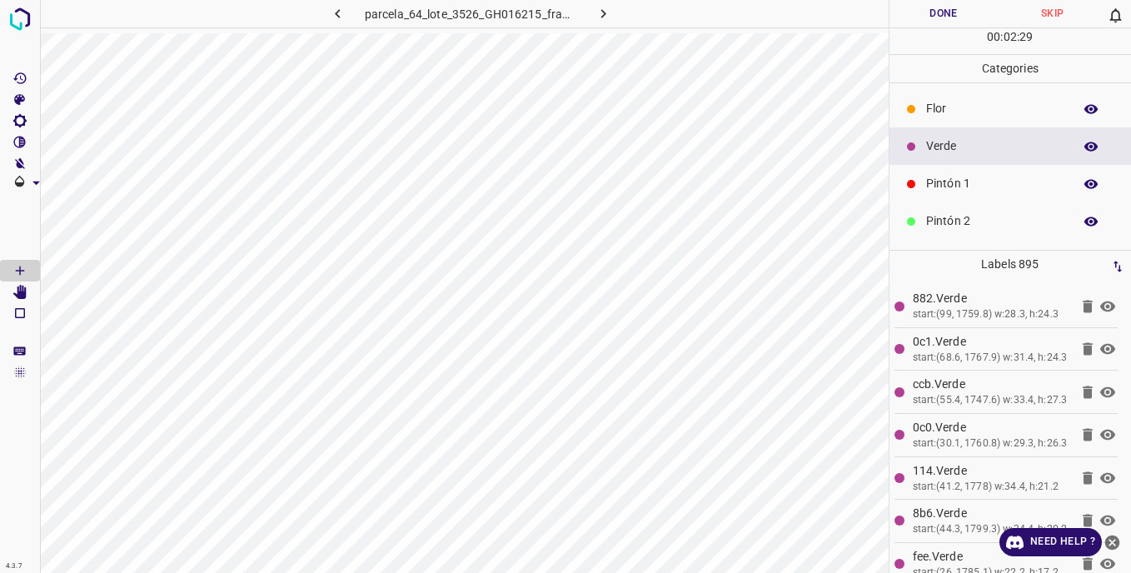
scroll to position [147, 0]
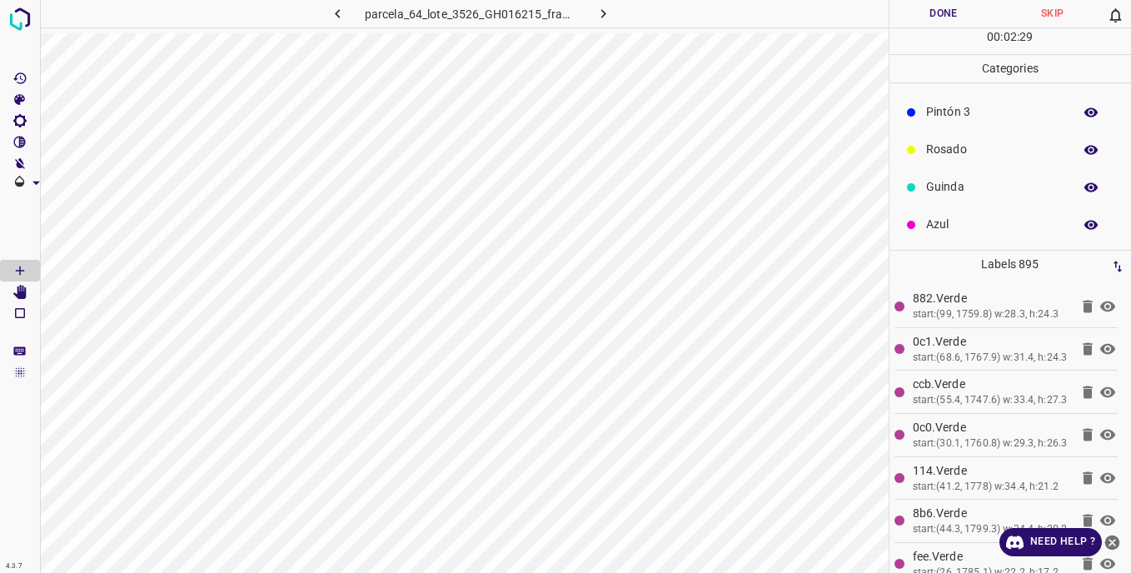
click at [948, 149] on p "Rosado" at bounding box center [995, 149] width 138 height 17
click at [972, 188] on p "Guinda" at bounding box center [995, 186] width 138 height 17
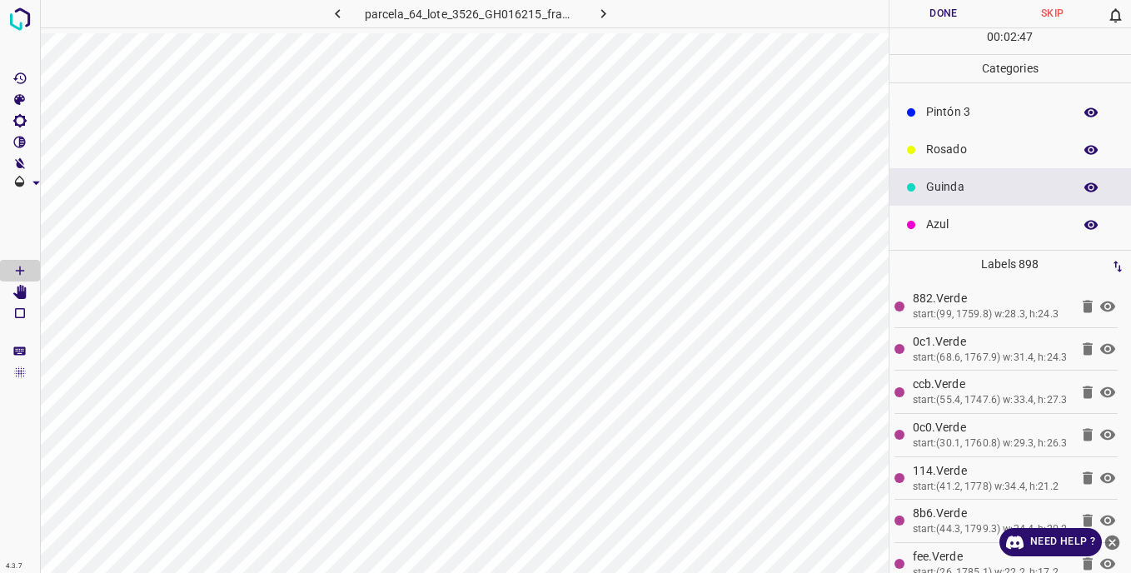
scroll to position [0, 0]
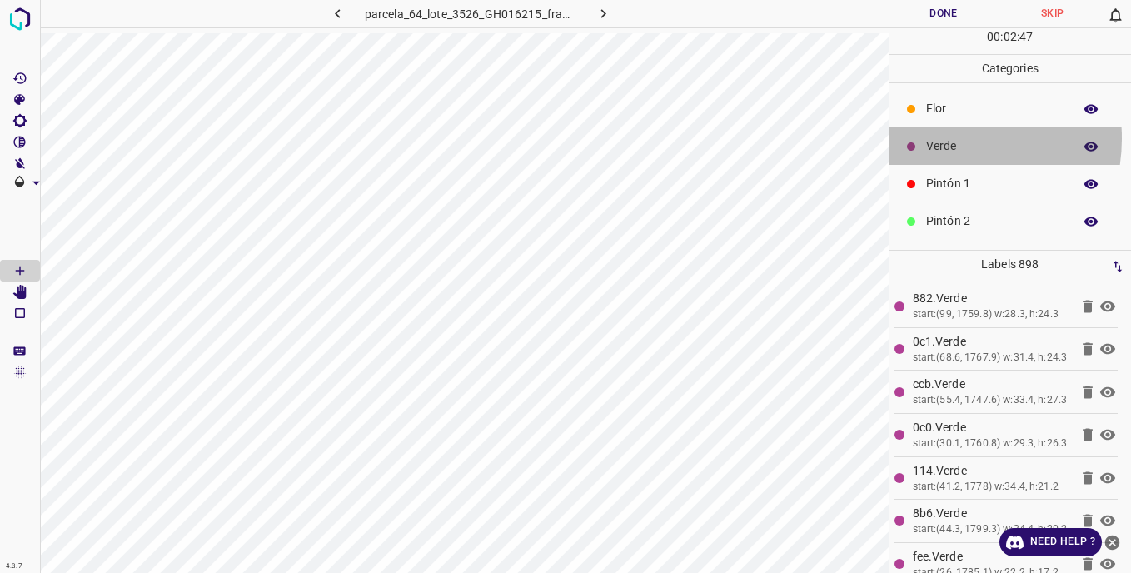
click at [939, 138] on p "Verde" at bounding box center [995, 145] width 138 height 17
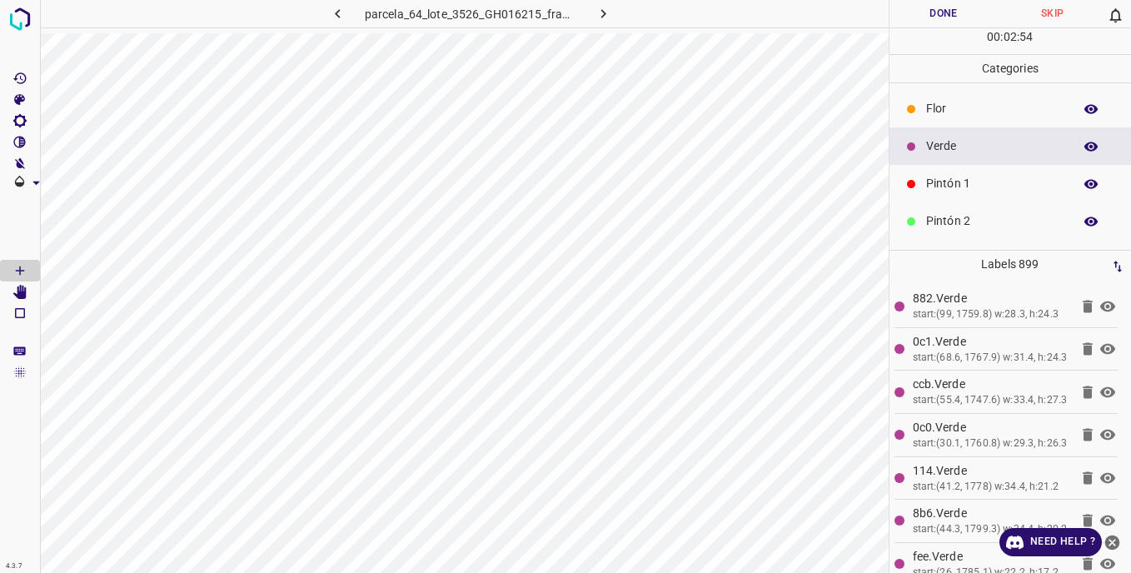
scroll to position [147, 0]
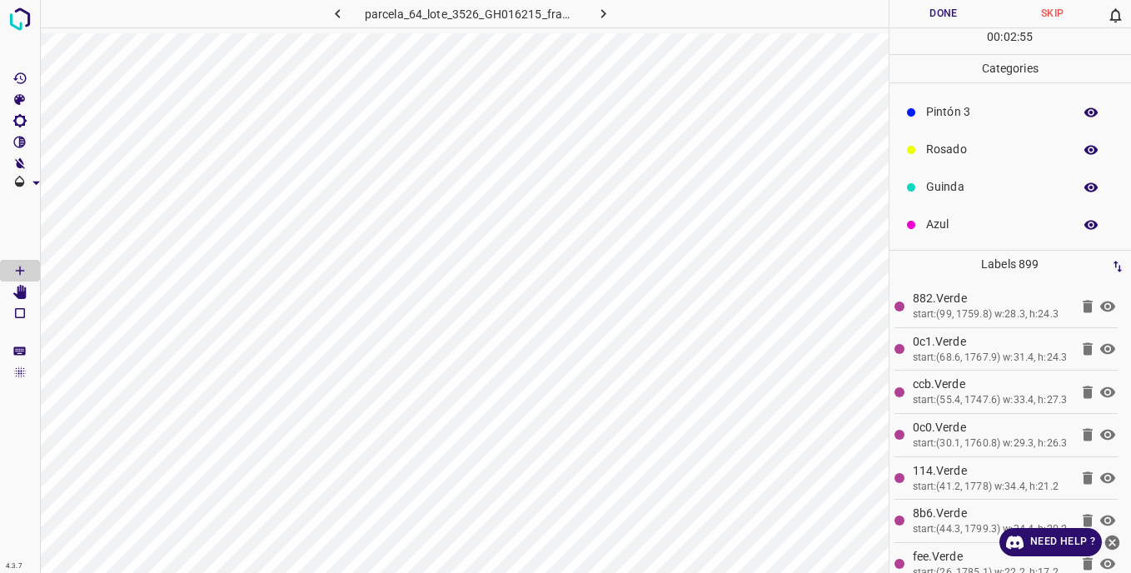
click at [947, 154] on p "Rosado" at bounding box center [995, 149] width 138 height 17
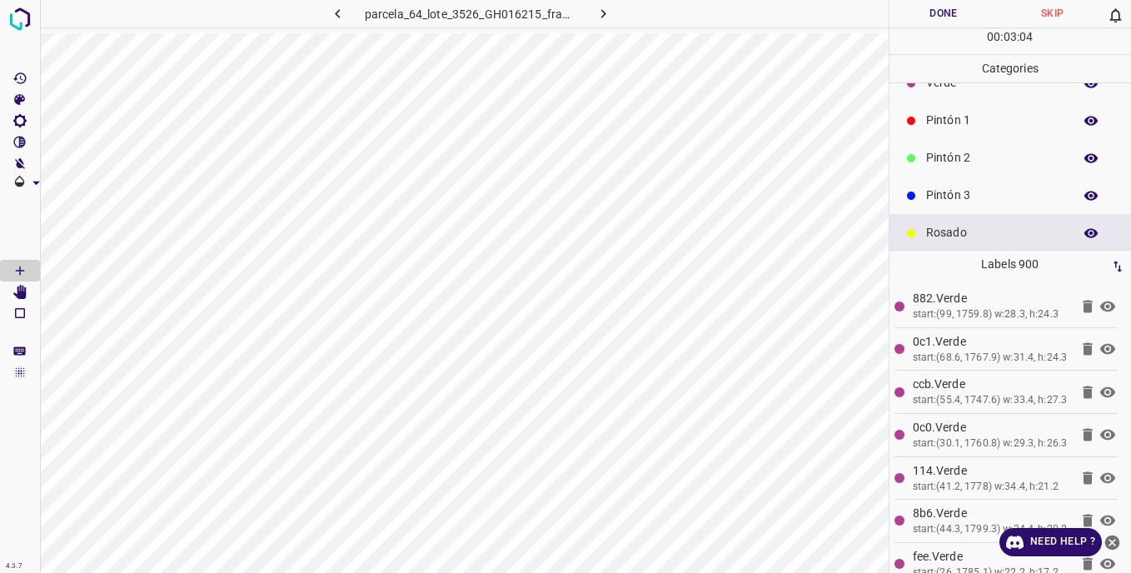
click at [960, 153] on p "Pintón 2" at bounding box center [995, 157] width 138 height 17
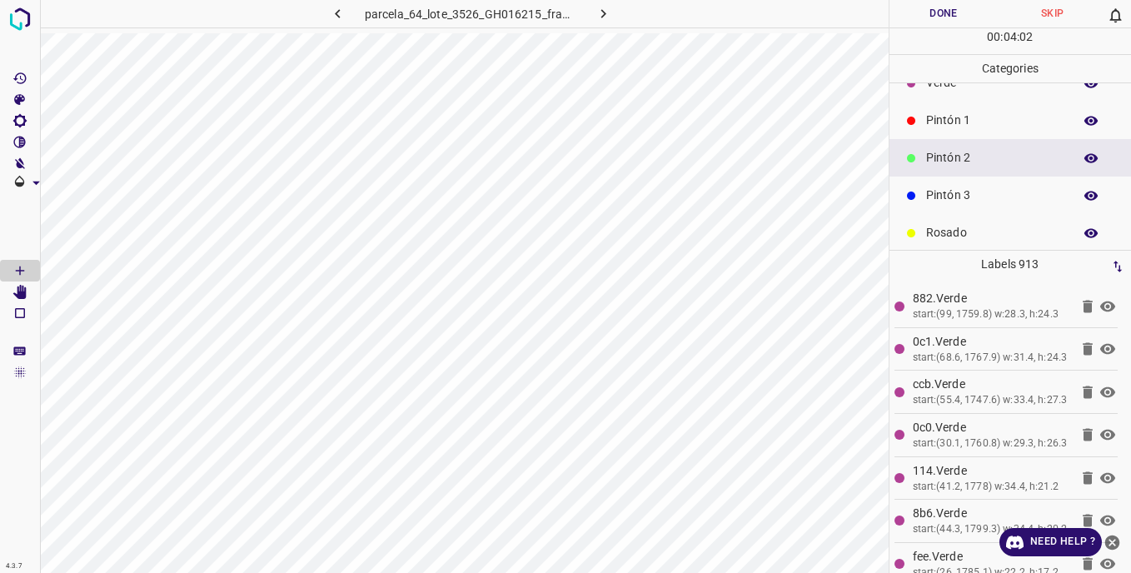
click at [955, 187] on p "Pintón 3" at bounding box center [995, 195] width 138 height 17
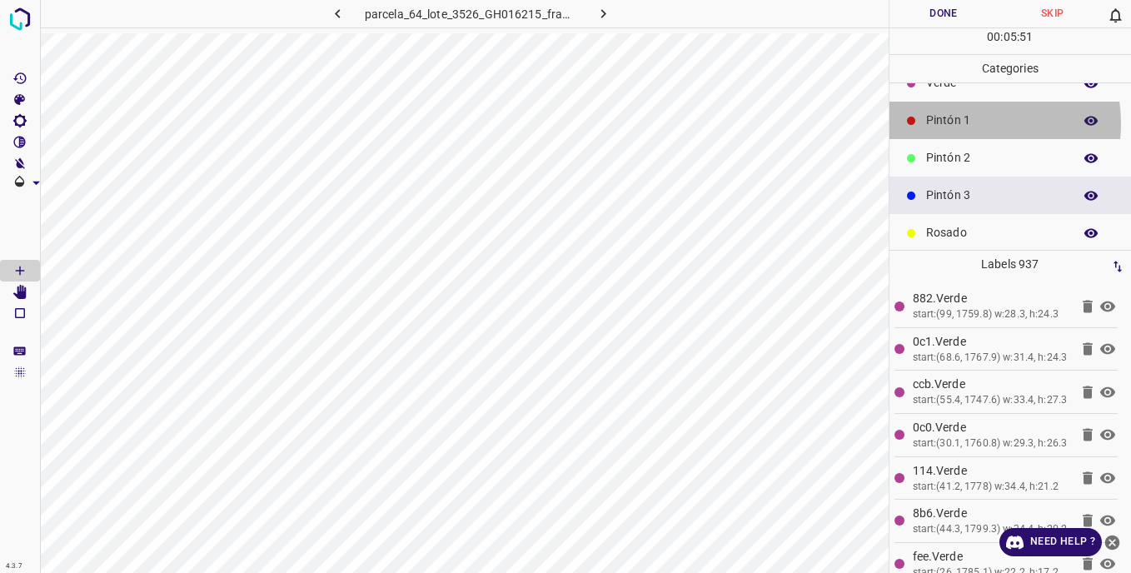
click at [962, 123] on p "Pintón 1" at bounding box center [995, 120] width 138 height 17
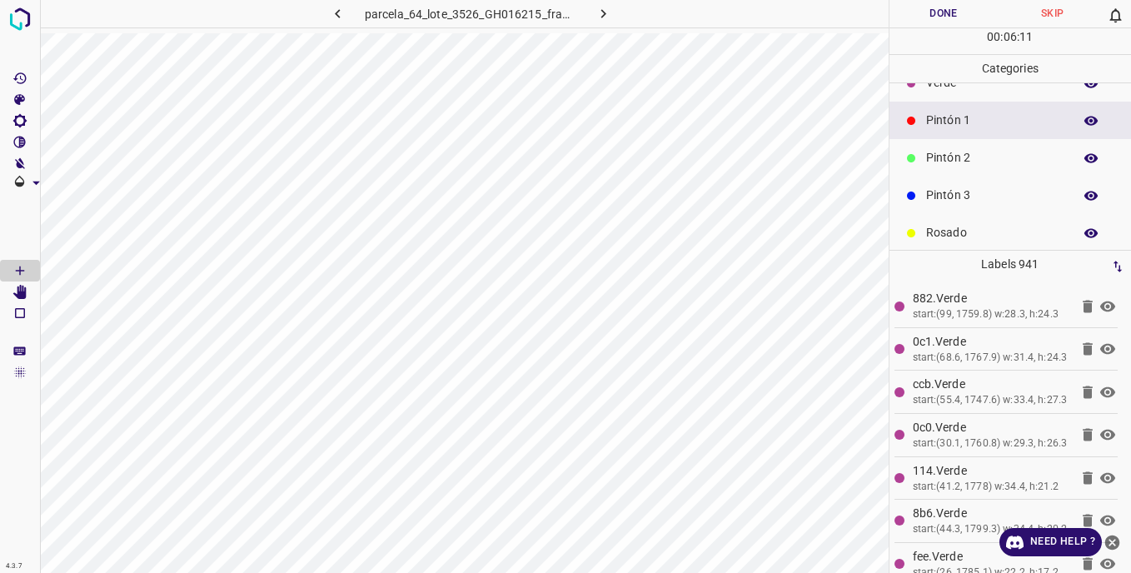
click at [949, 161] on p "Pintón 2" at bounding box center [995, 157] width 138 height 17
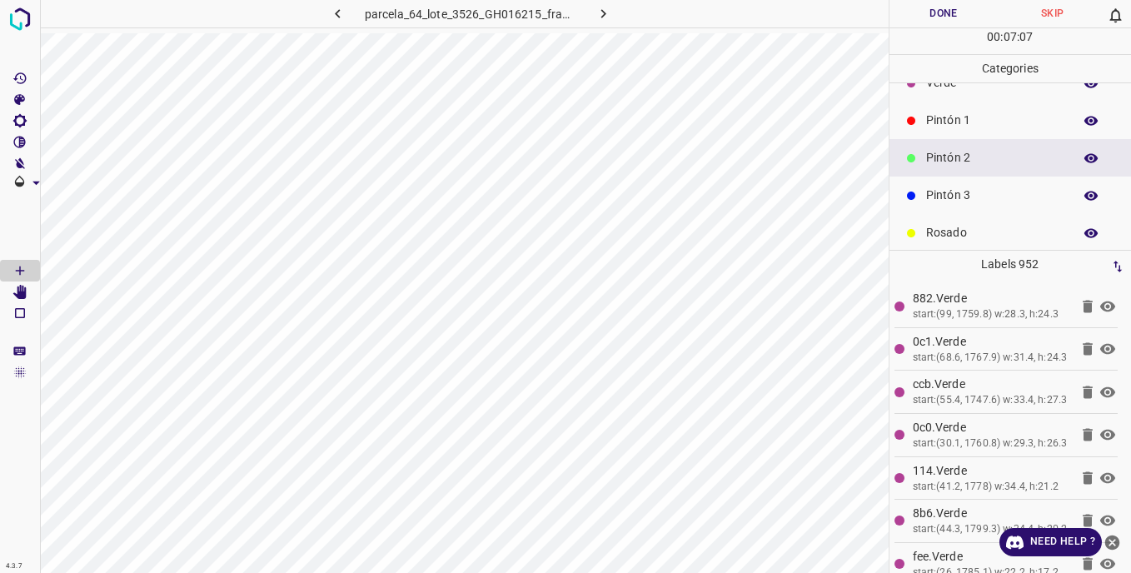
scroll to position [147, 0]
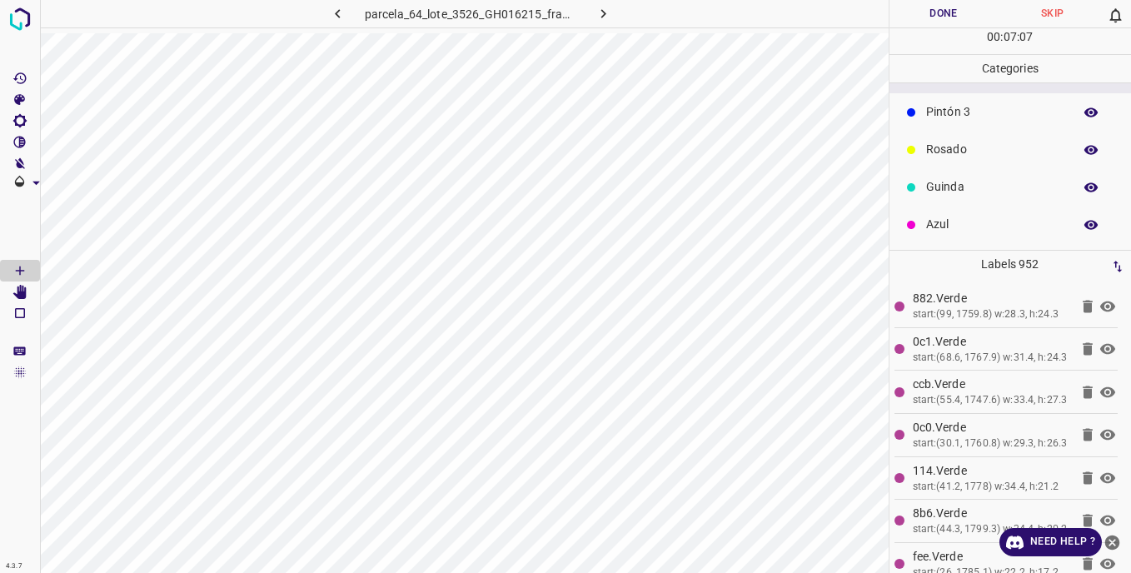
click at [958, 190] on p "Guinda" at bounding box center [995, 186] width 138 height 17
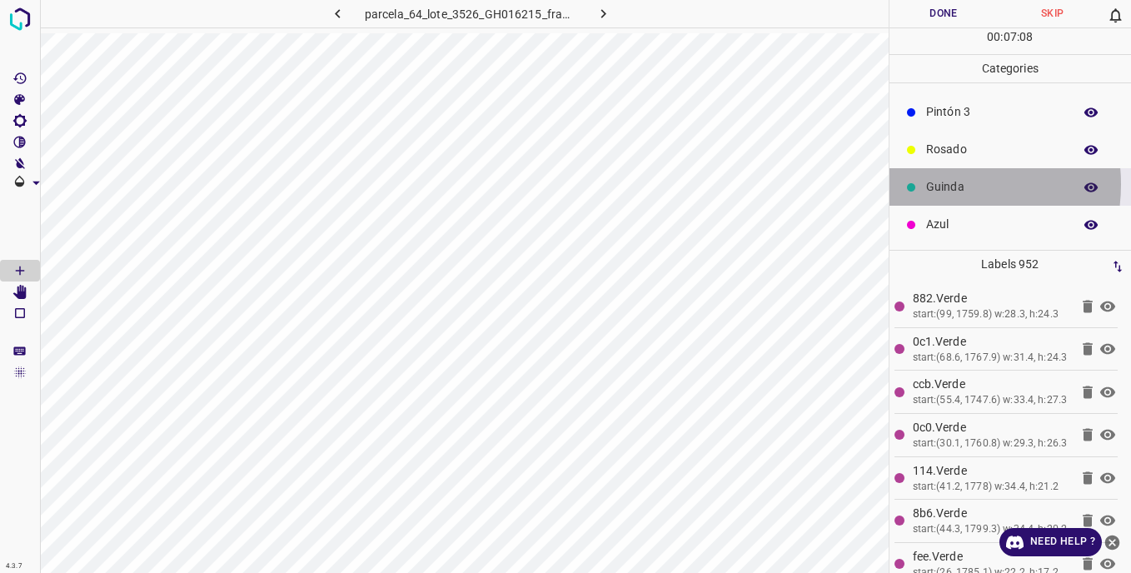
click at [933, 184] on p "Guinda" at bounding box center [995, 186] width 138 height 17
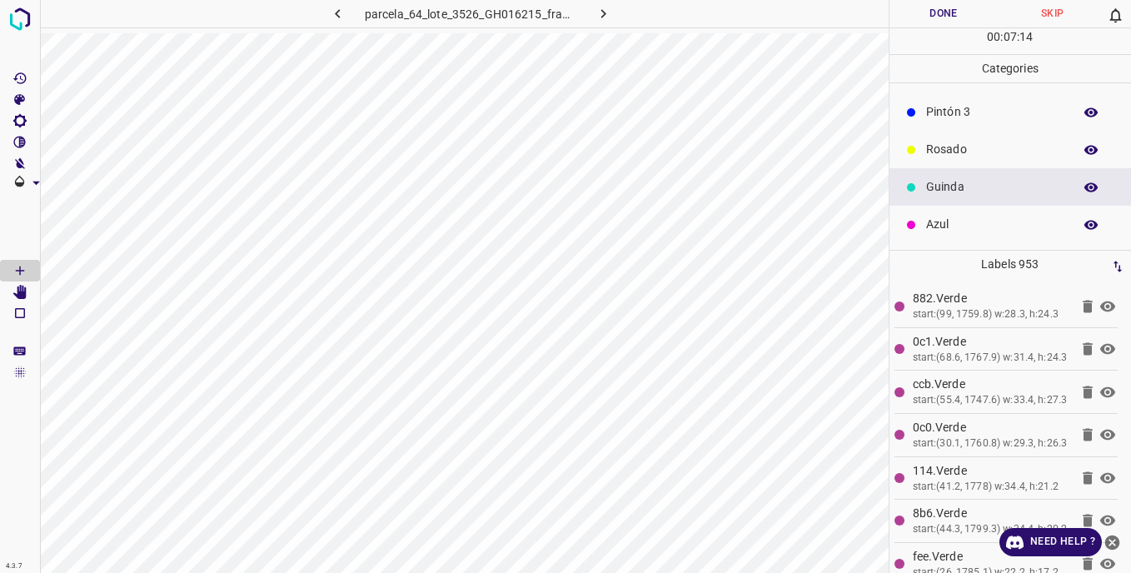
scroll to position [63, 0]
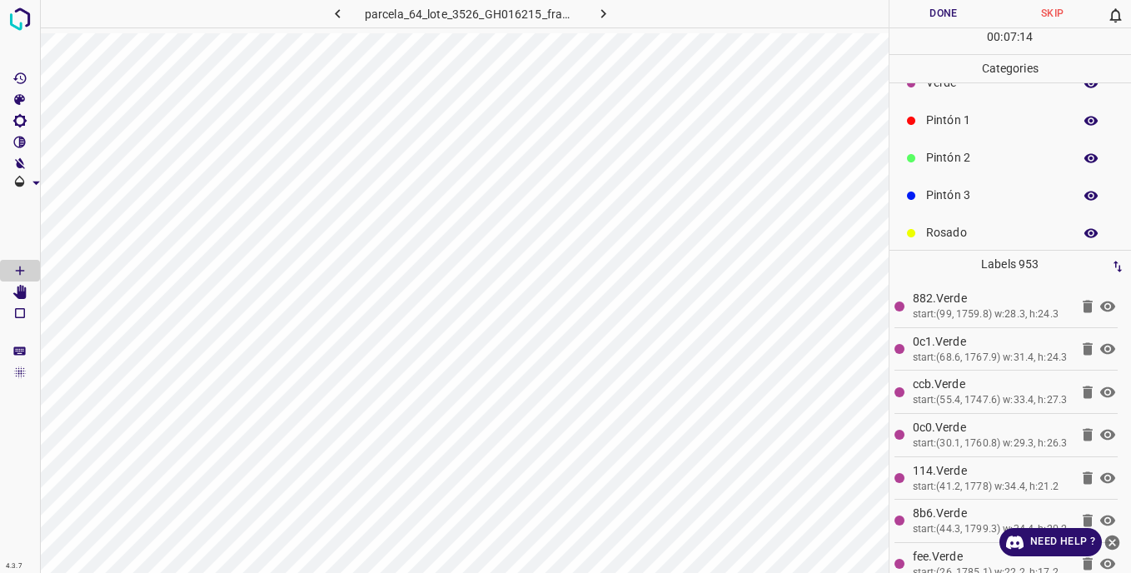
click at [948, 158] on p "Pintón 2" at bounding box center [995, 157] width 138 height 17
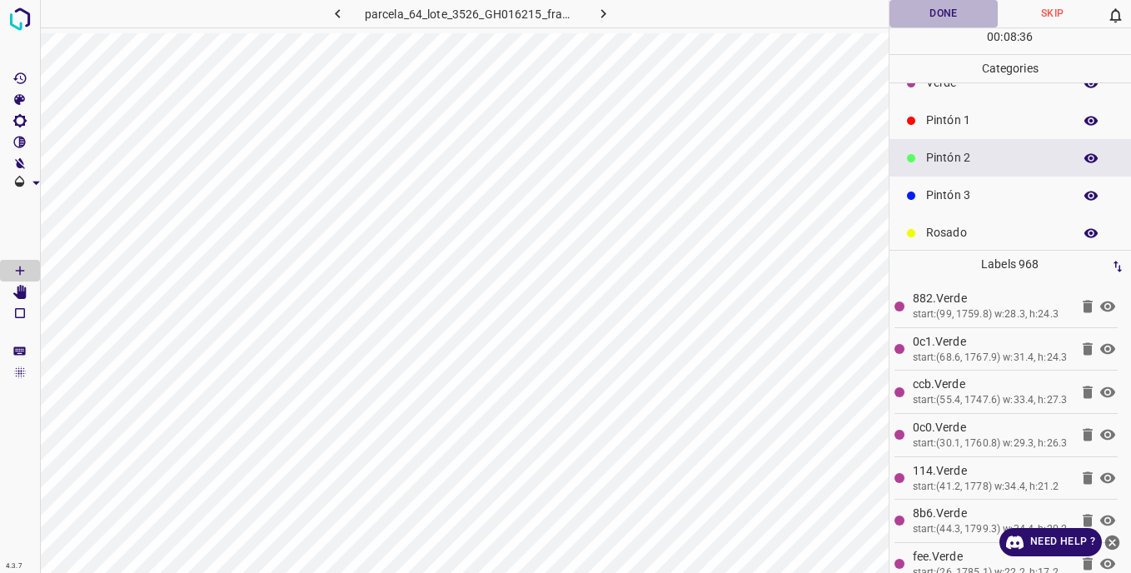
click at [928, 22] on button "Done" at bounding box center [943, 13] width 109 height 27
click at [914, 17] on button "Done" at bounding box center [943, 13] width 109 height 27
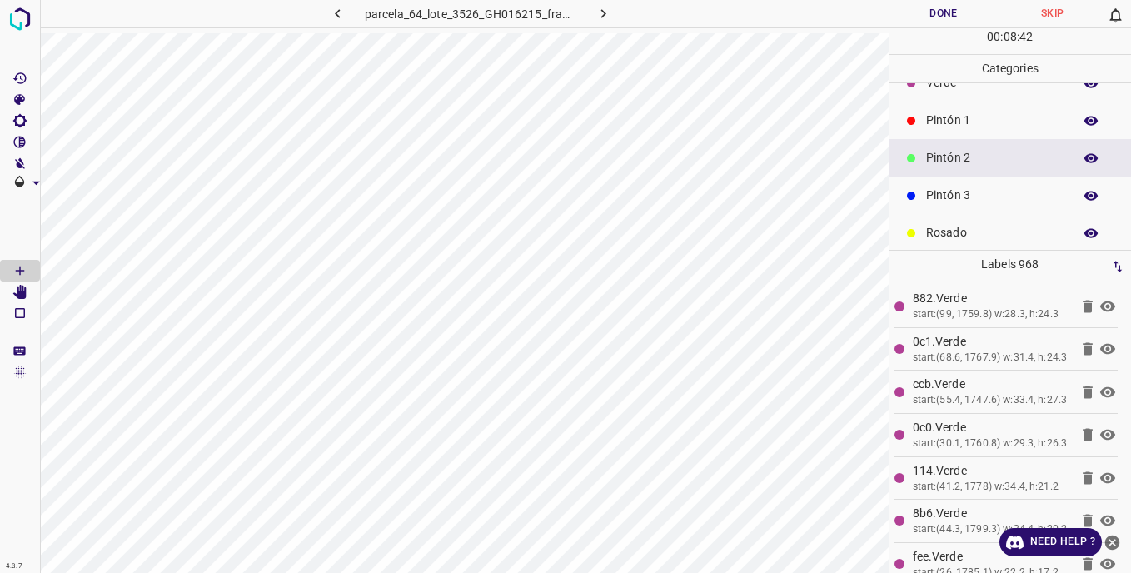
click at [914, 17] on button "Done" at bounding box center [943, 13] width 109 height 27
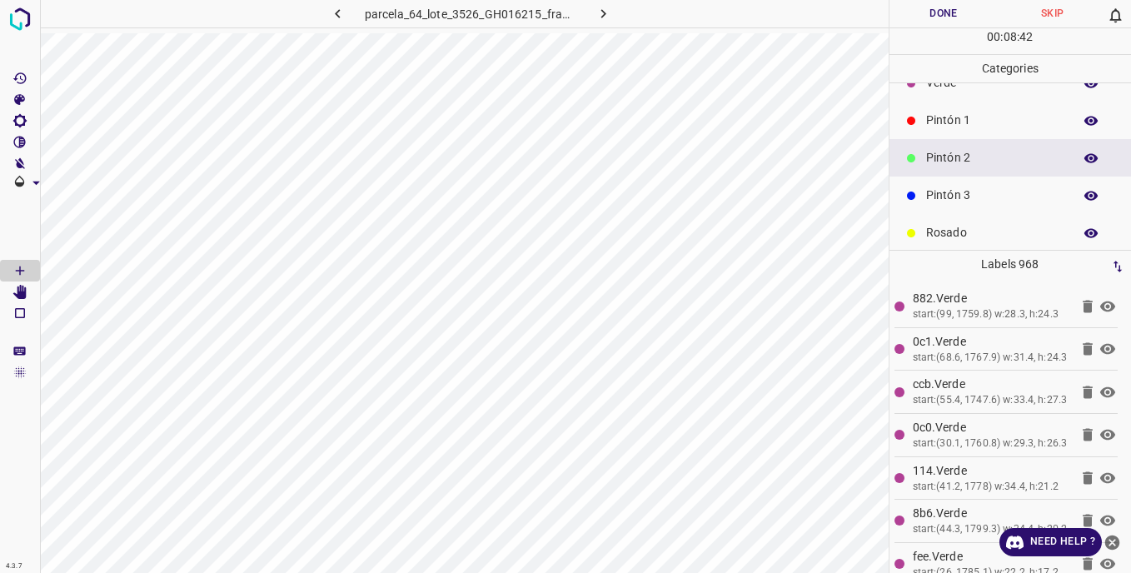
click at [914, 17] on button "Done" at bounding box center [943, 13] width 109 height 27
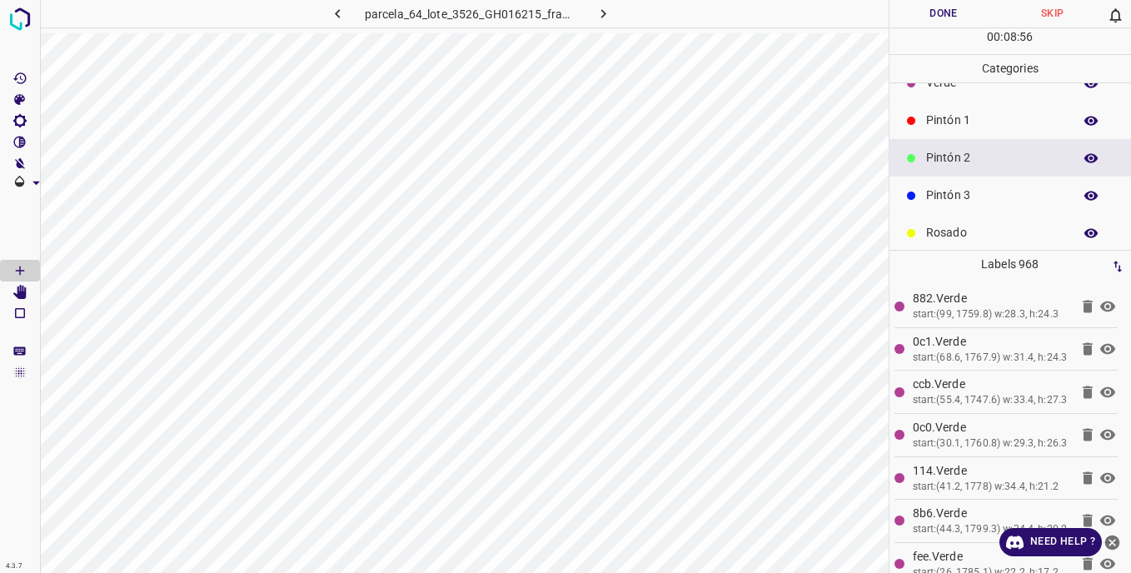
click at [927, 6] on button "Done" at bounding box center [943, 13] width 109 height 27
click at [921, 17] on button "Done" at bounding box center [943, 13] width 109 height 27
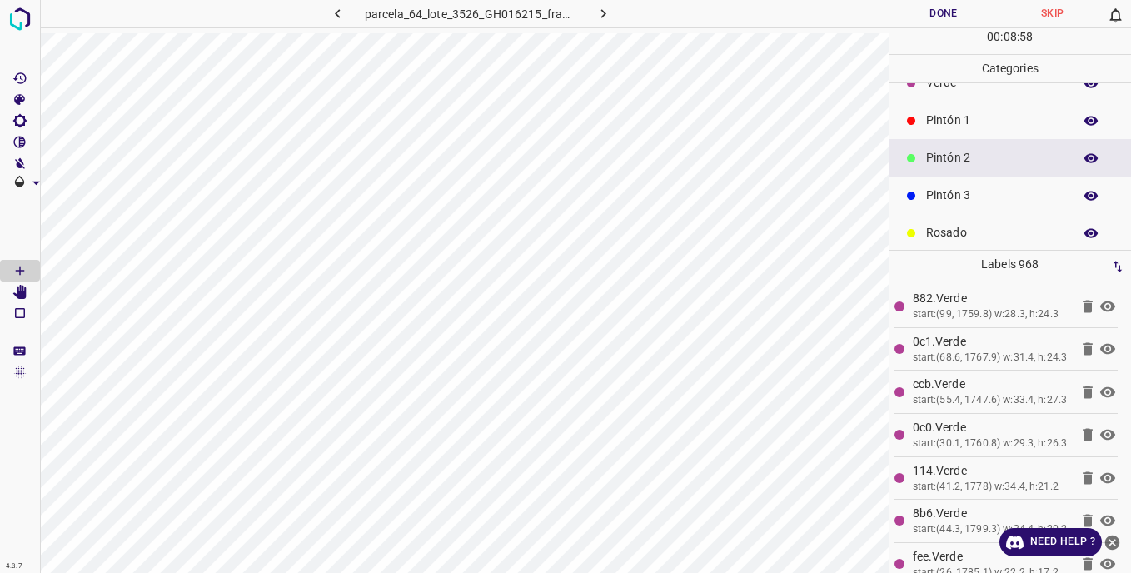
click at [921, 17] on button "Done" at bounding box center [943, 13] width 109 height 27
click at [928, 21] on button "Done" at bounding box center [943, 13] width 109 height 27
click at [933, 17] on button "Done" at bounding box center [943, 13] width 109 height 27
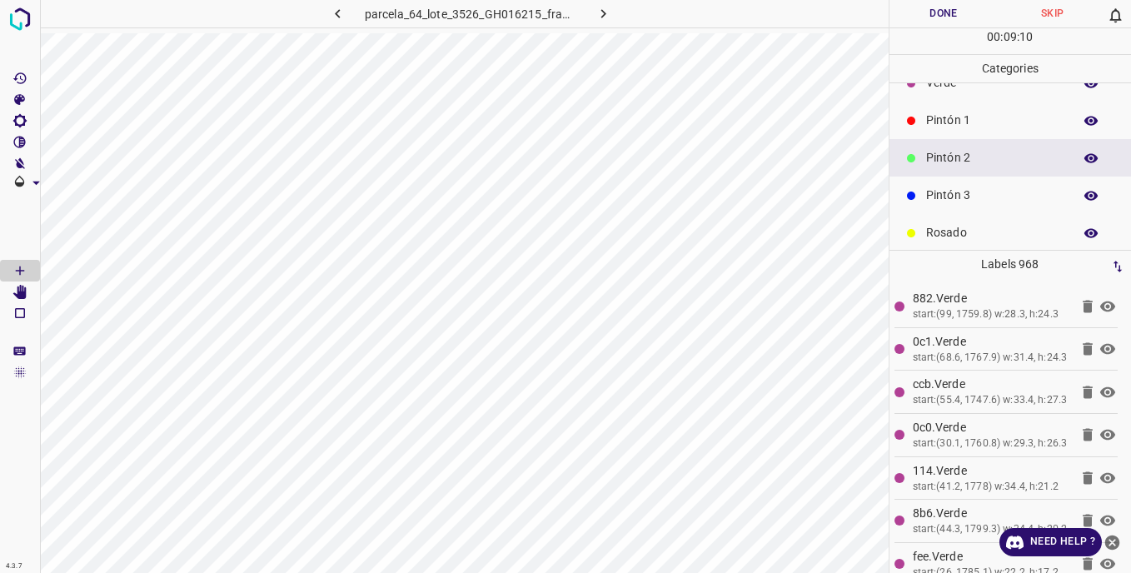
click at [933, 17] on button "Done" at bounding box center [943, 13] width 109 height 27
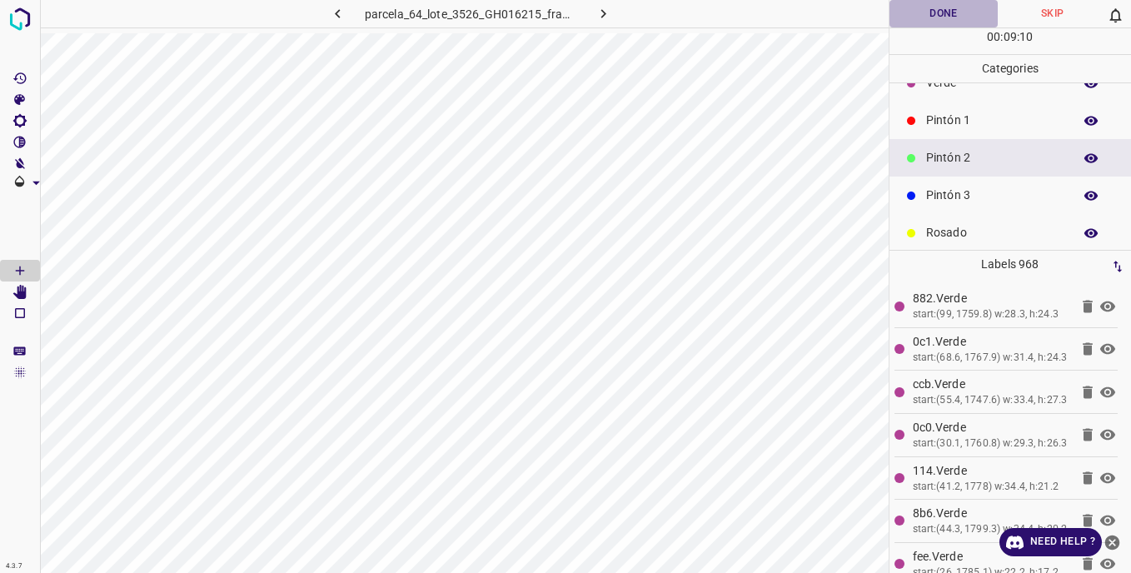
click at [933, 17] on button "Done" at bounding box center [943, 13] width 109 height 27
click at [923, 18] on button "Done" at bounding box center [943, 13] width 109 height 27
click at [914, 12] on button "Done" at bounding box center [943, 13] width 109 height 27
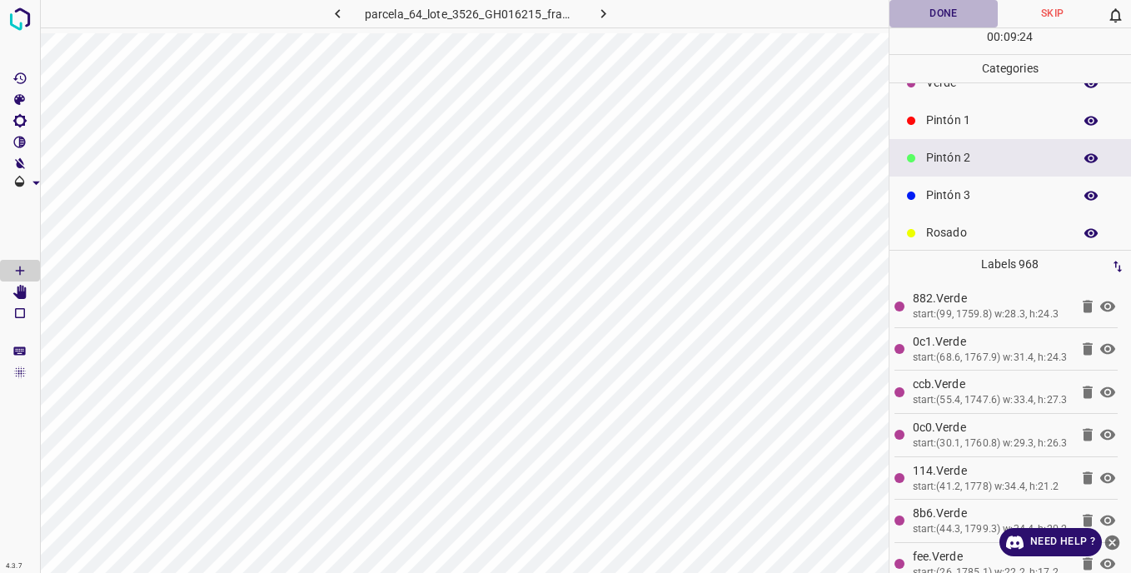
click at [914, 12] on button "Done" at bounding box center [943, 13] width 109 height 27
click at [918, 17] on button "Done" at bounding box center [943, 13] width 109 height 27
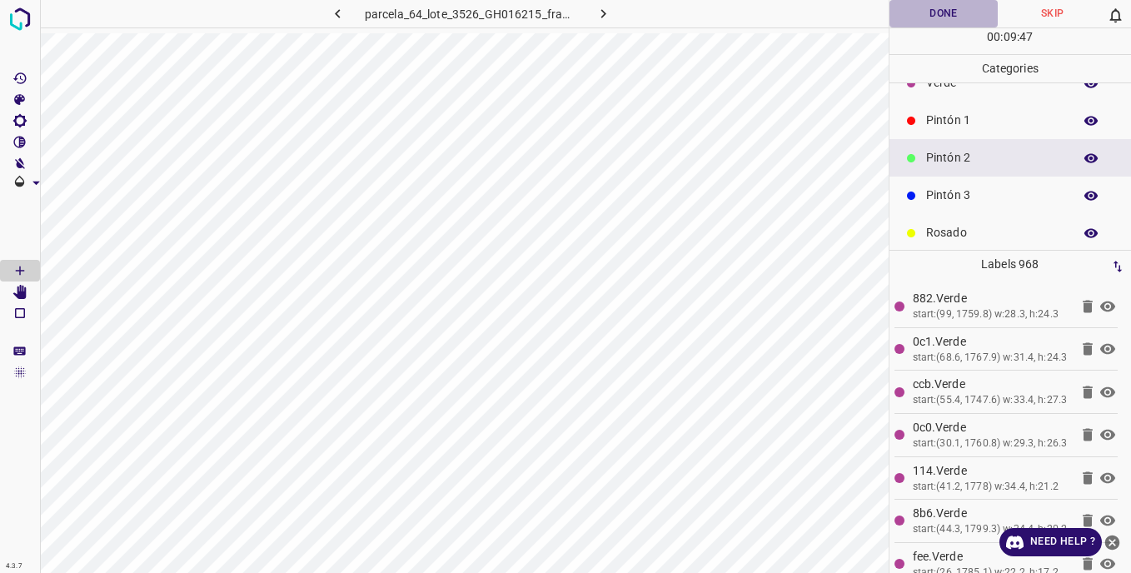
click at [918, 17] on button "Done" at bounding box center [943, 13] width 109 height 27
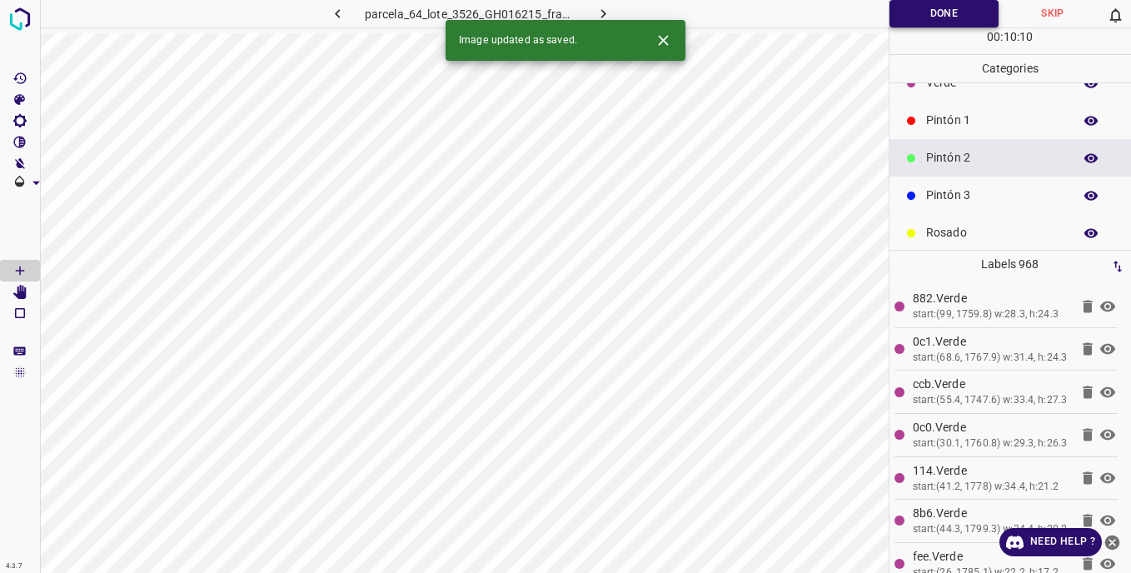
click at [918, 21] on button "Done" at bounding box center [944, 13] width 110 height 27
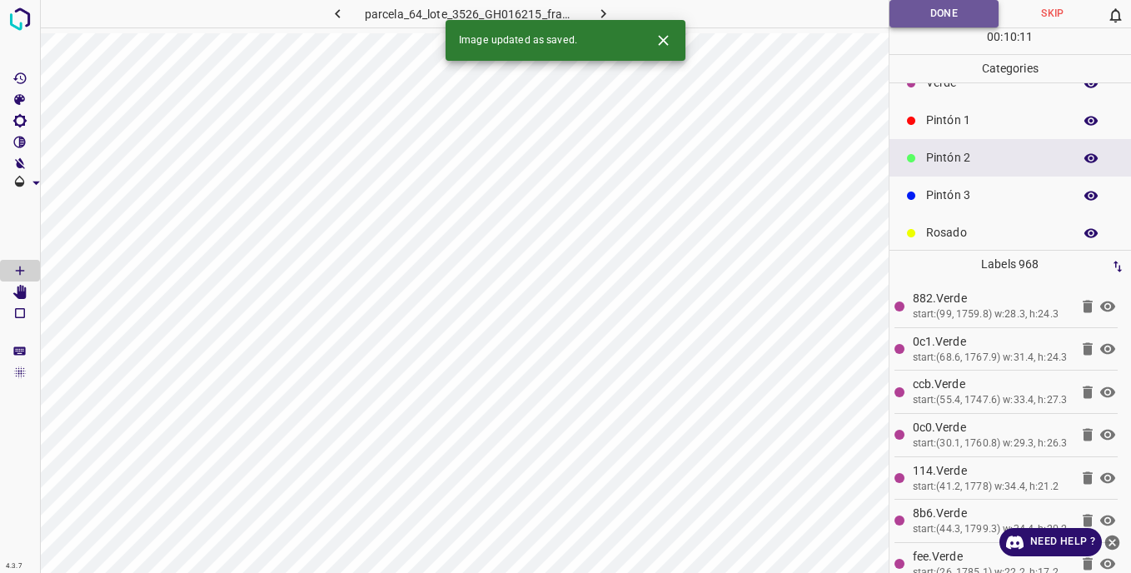
click at [918, 21] on button "Done" at bounding box center [944, 13] width 110 height 27
click at [924, 21] on button "Done" at bounding box center [944, 13] width 110 height 27
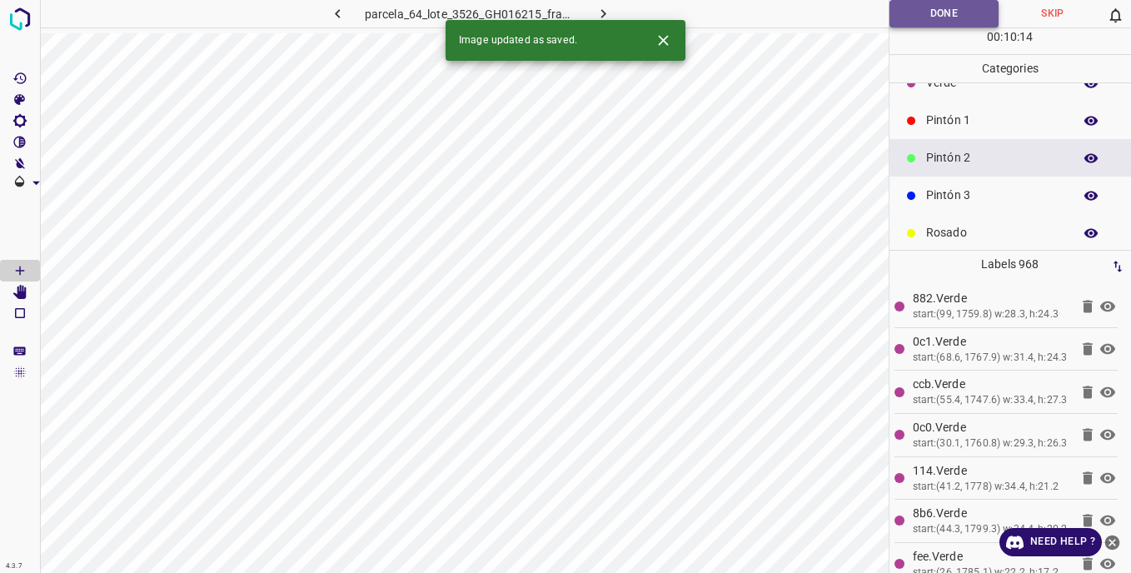
click at [924, 21] on button "Done" at bounding box center [944, 13] width 110 height 27
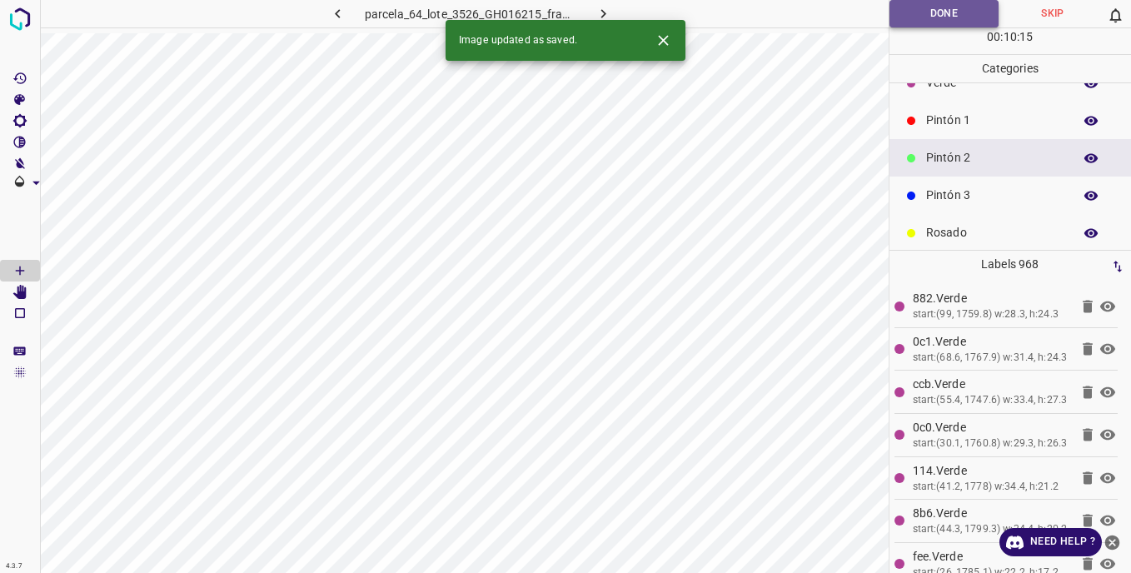
click at [924, 21] on button "Done" at bounding box center [944, 13] width 110 height 27
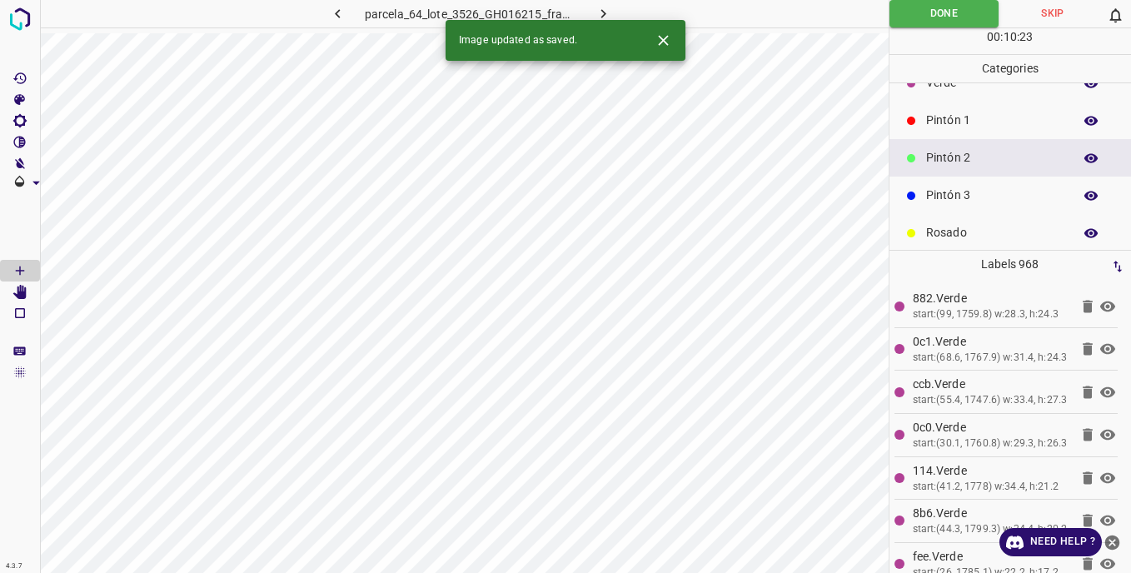
click at [662, 43] on icon "Close" at bounding box center [662, 40] width 17 height 17
click at [911, 13] on button "Done" at bounding box center [944, 13] width 110 height 27
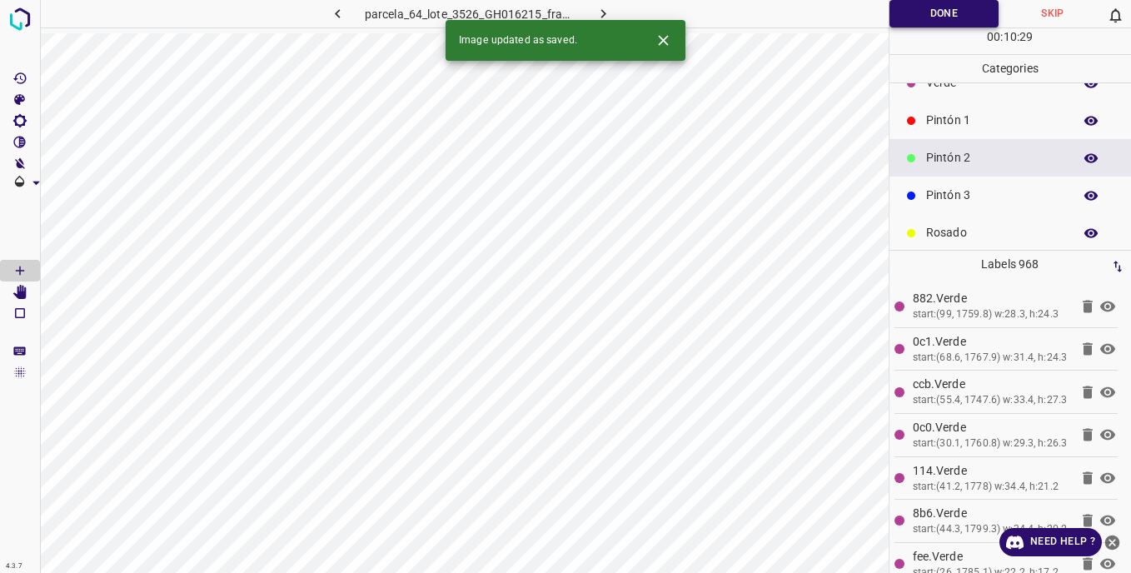
click at [911, 13] on button "Done" at bounding box center [944, 13] width 110 height 27
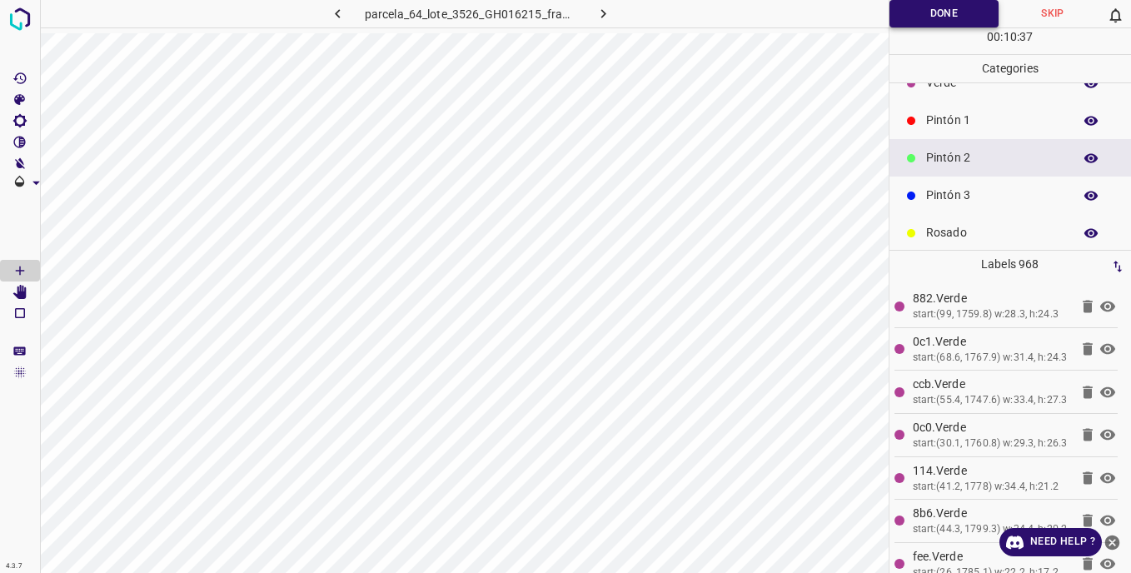
click at [938, 16] on button "Done" at bounding box center [944, 13] width 110 height 27
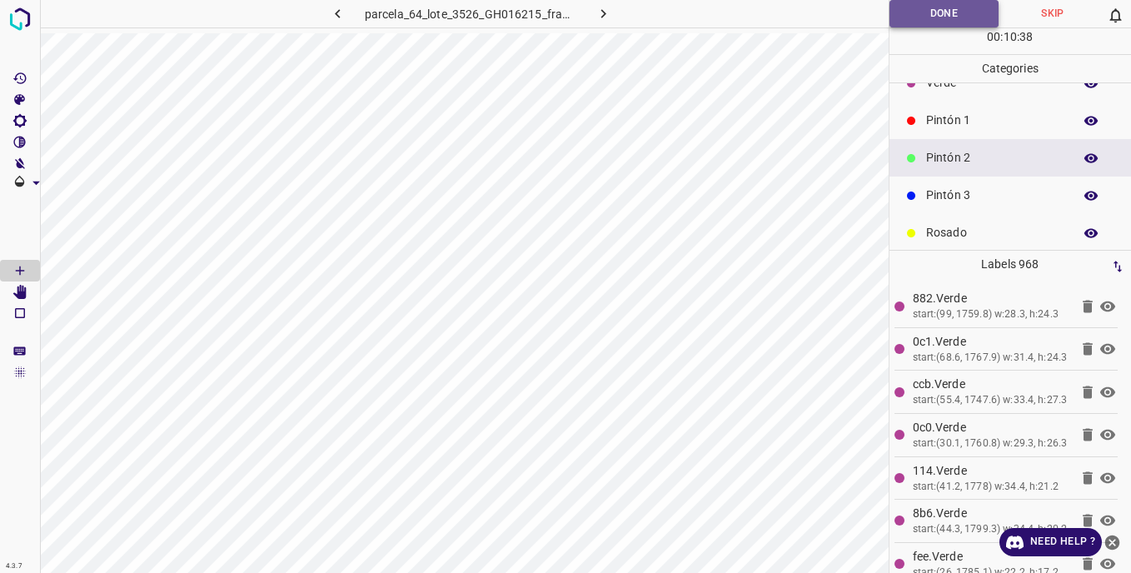
click at [938, 16] on button "Done" at bounding box center [944, 13] width 110 height 27
click at [952, 10] on button "Done" at bounding box center [944, 13] width 110 height 27
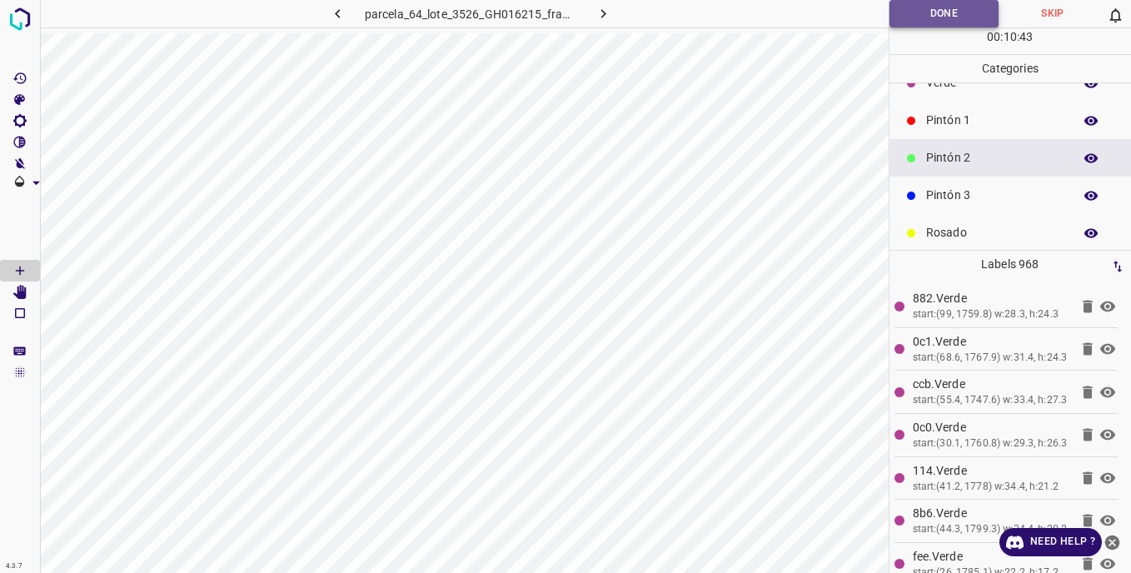
click at [952, 10] on button "Done" at bounding box center [944, 13] width 110 height 27
click at [917, 14] on button "Done" at bounding box center [944, 13] width 110 height 27
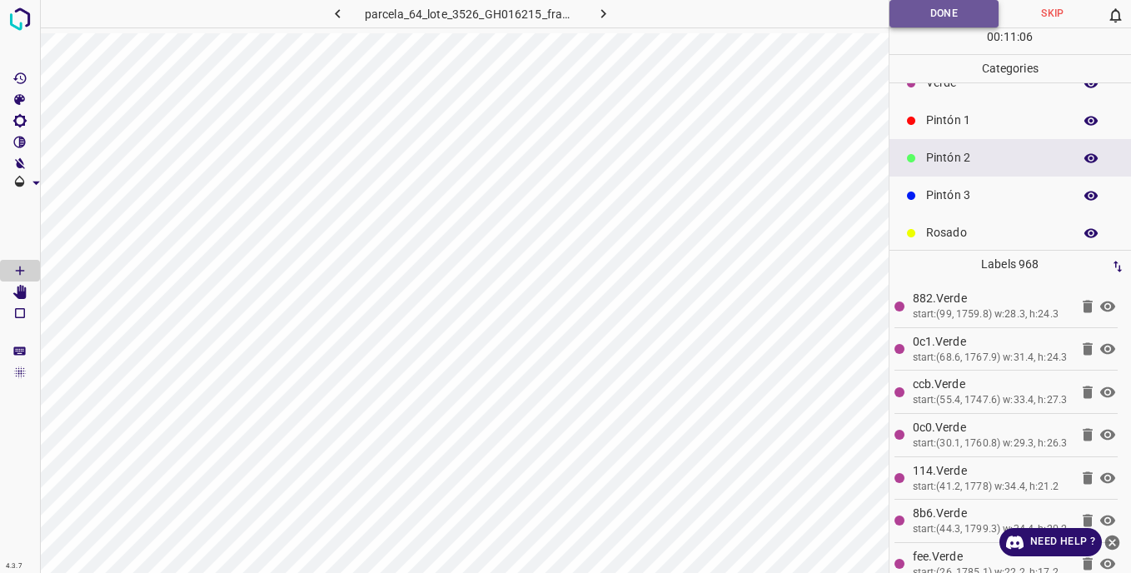
click at [917, 14] on button "Done" at bounding box center [944, 13] width 110 height 27
click at [928, 15] on button "Done" at bounding box center [944, 13] width 110 height 27
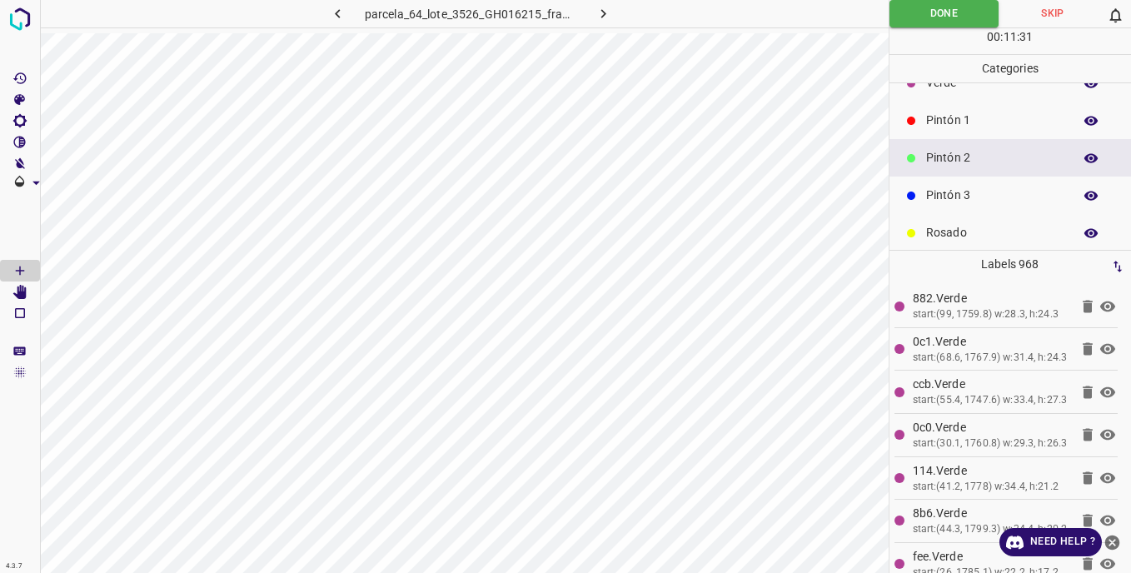
click at [930, 15] on button "Done" at bounding box center [944, 13] width 110 height 27
click at [605, 13] on icon "button" at bounding box center [603, 13] width 5 height 9
